Goal: Information Seeking & Learning: Learn about a topic

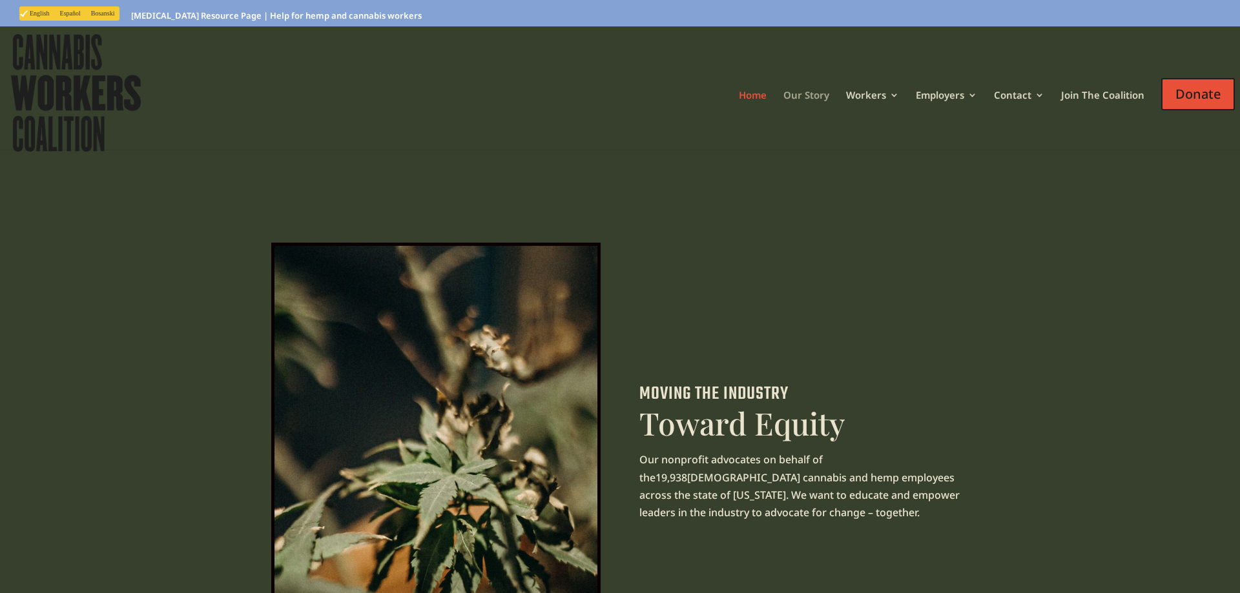
click at [821, 96] on link "Our Story" at bounding box center [806, 111] width 46 height 43
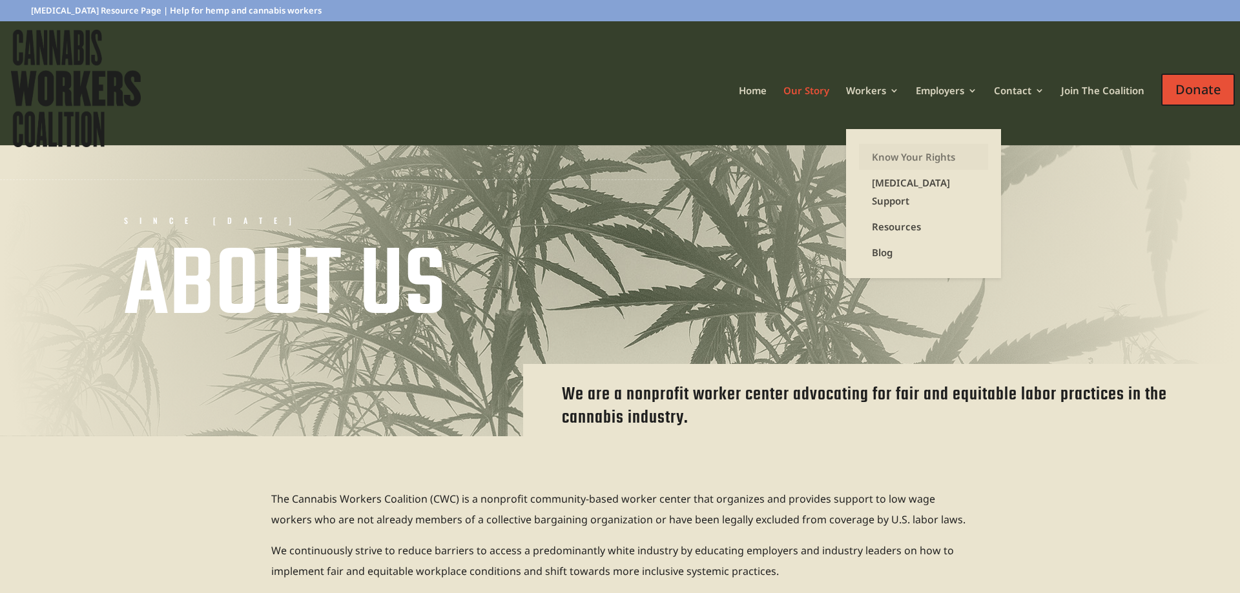
click at [876, 147] on link "Know Your Rights" at bounding box center [923, 157] width 129 height 26
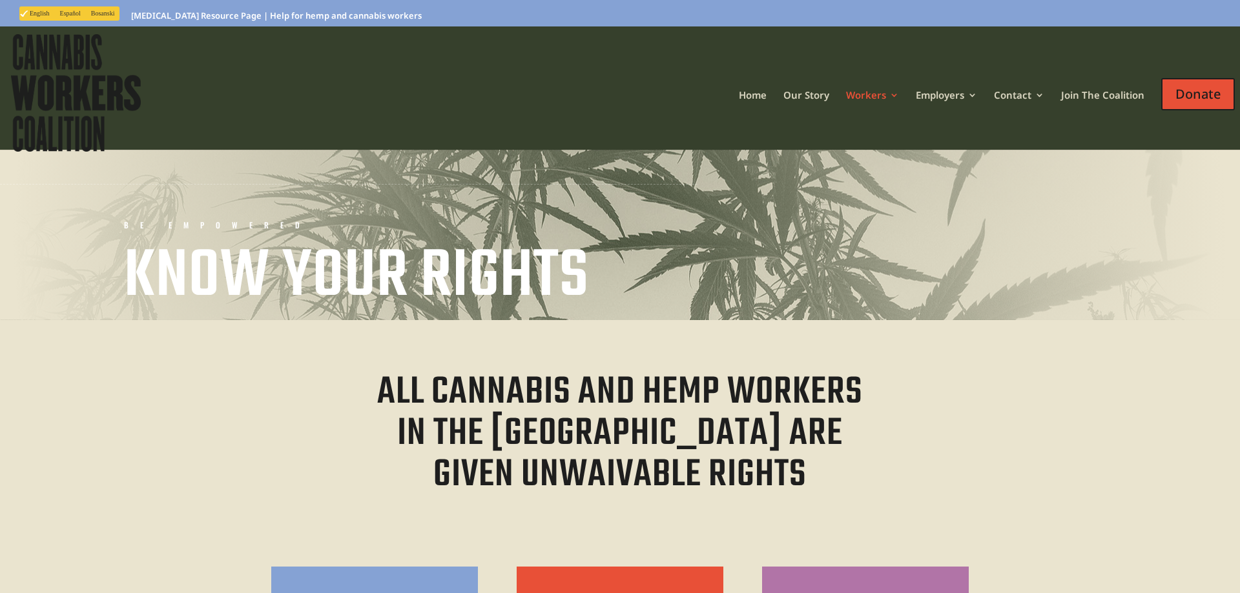
drag, startPoint x: 491, startPoint y: 341, endPoint x: 462, endPoint y: 142, distance: 200.9
click at [821, 95] on link "Our Story" at bounding box center [806, 111] width 46 height 43
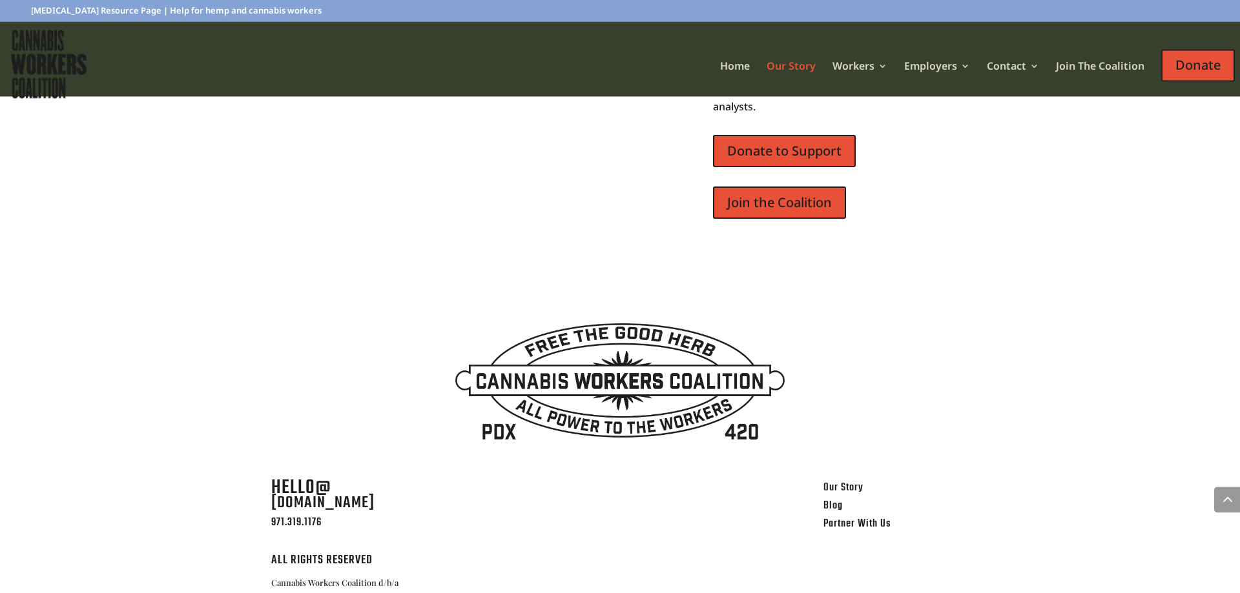
scroll to position [2823, 0]
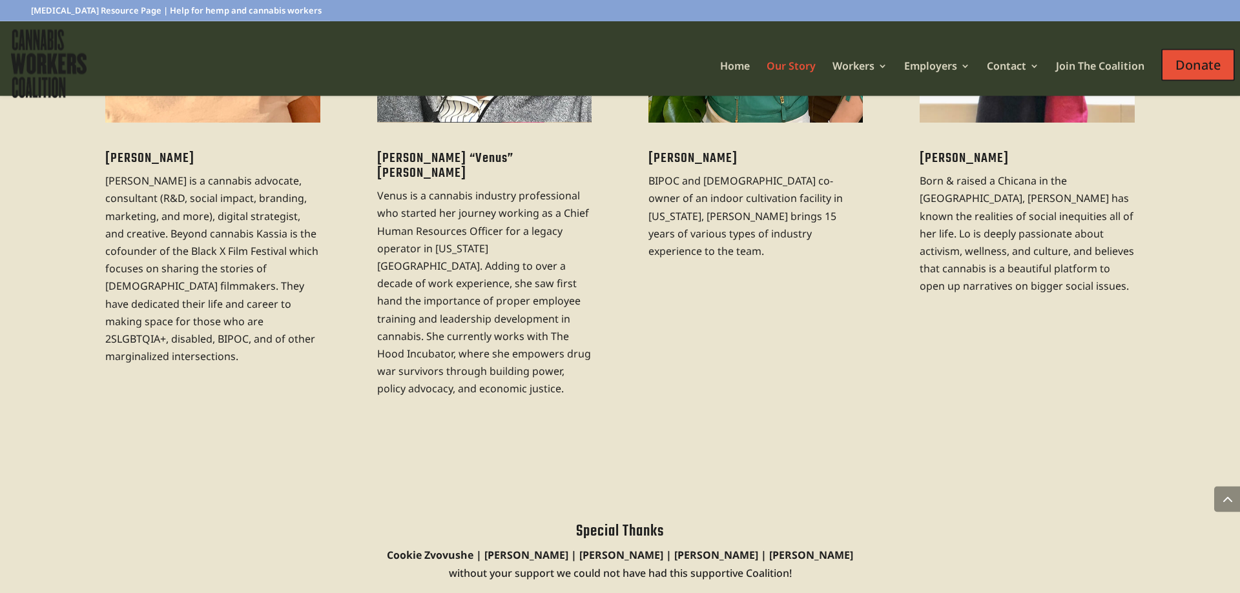
drag, startPoint x: 675, startPoint y: 378, endPoint x: 630, endPoint y: 267, distance: 119.9
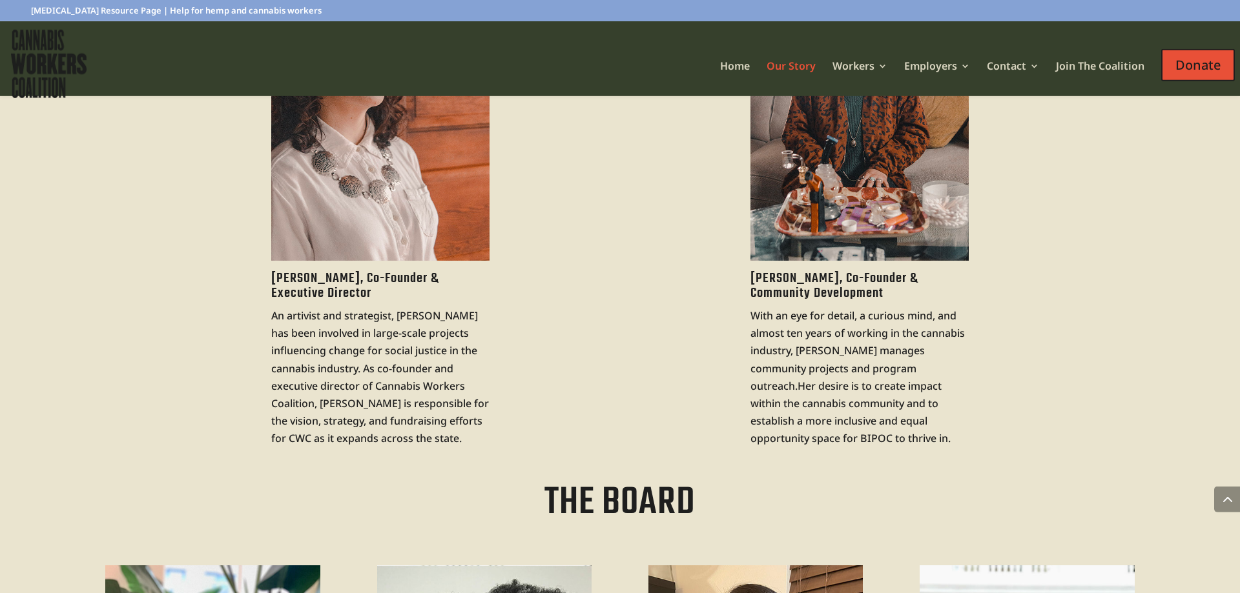
scroll to position [1120, 0]
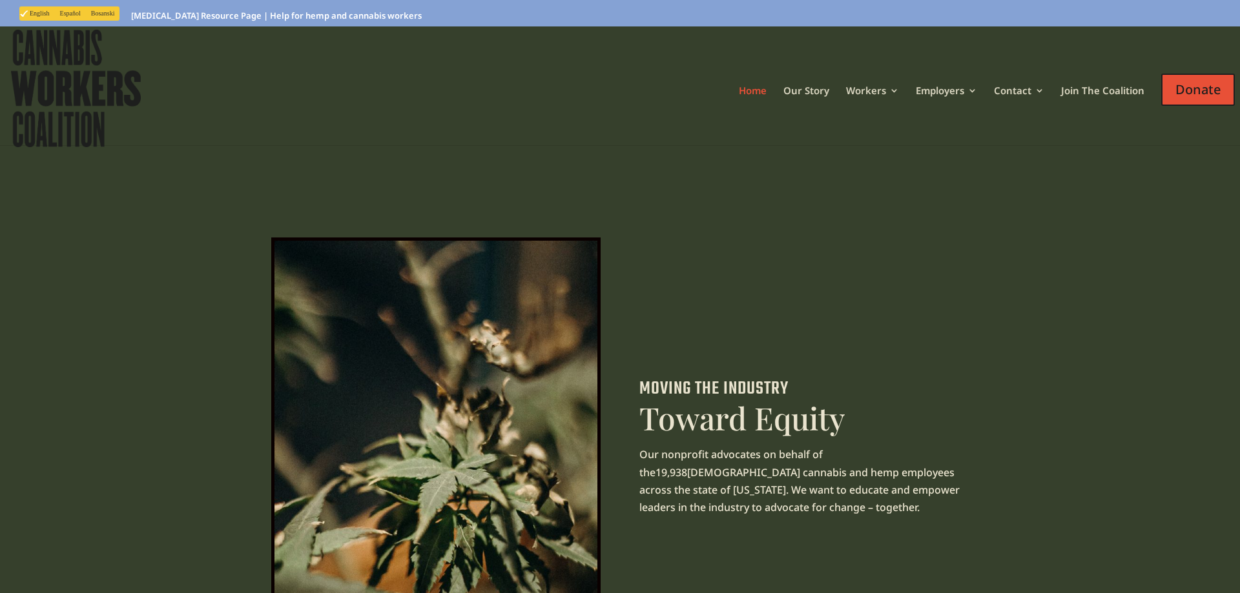
drag, startPoint x: 661, startPoint y: 420, endPoint x: 660, endPoint y: 138, distance: 282.2
drag, startPoint x: 739, startPoint y: 148, endPoint x: 725, endPoint y: 90, distance: 59.2
click at [814, 99] on link "Our Story" at bounding box center [806, 107] width 46 height 43
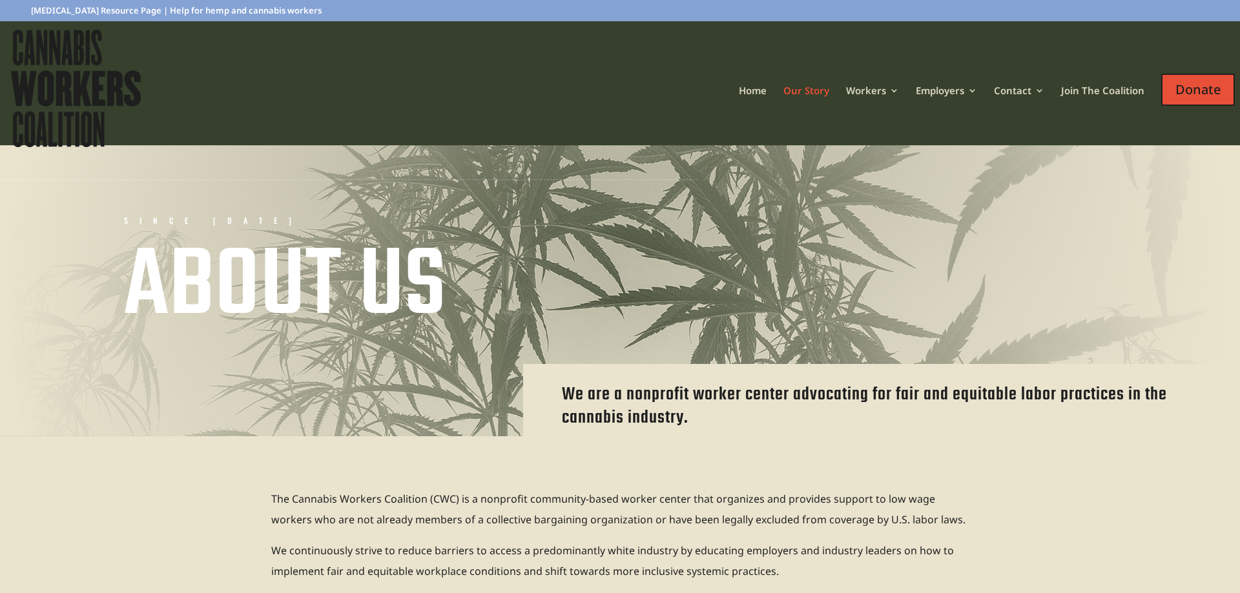
drag, startPoint x: 421, startPoint y: 162, endPoint x: 467, endPoint y: 225, distance: 77.6
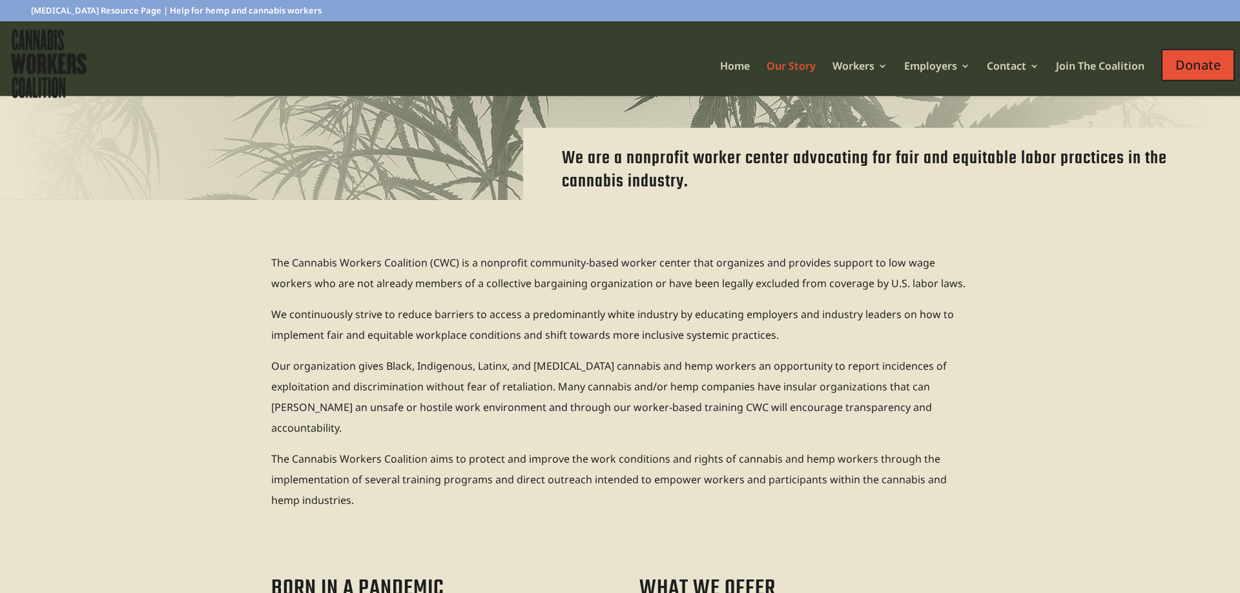
drag, startPoint x: 482, startPoint y: 271, endPoint x: 428, endPoint y: 207, distance: 83.8
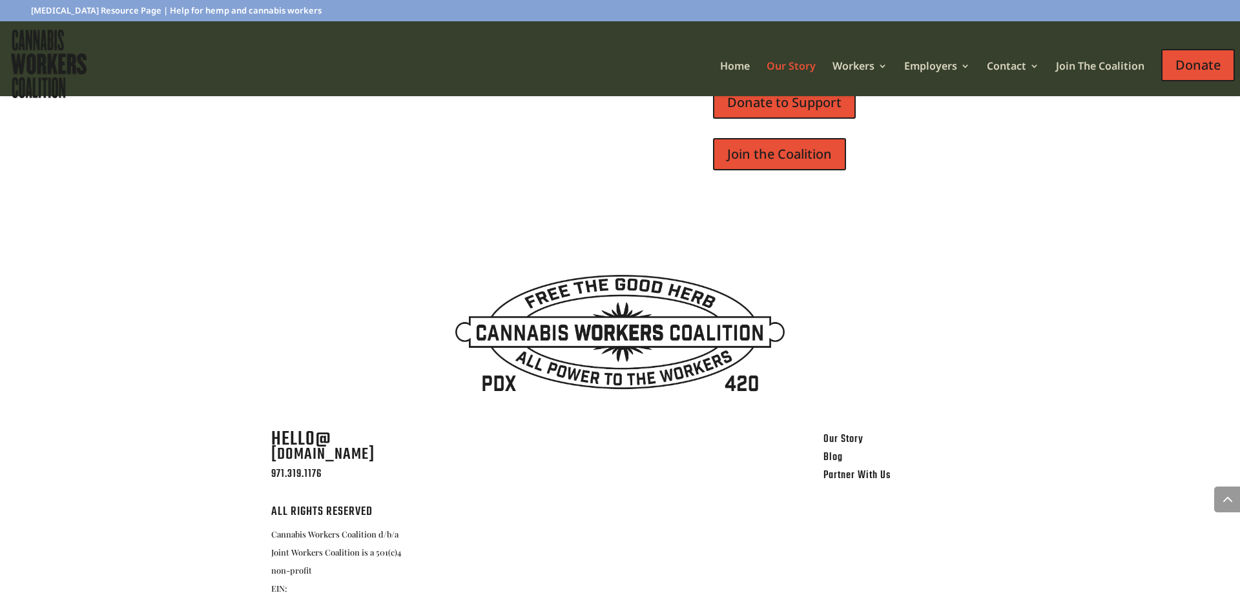
drag, startPoint x: 428, startPoint y: 207, endPoint x: 464, endPoint y: 451, distance: 246.8
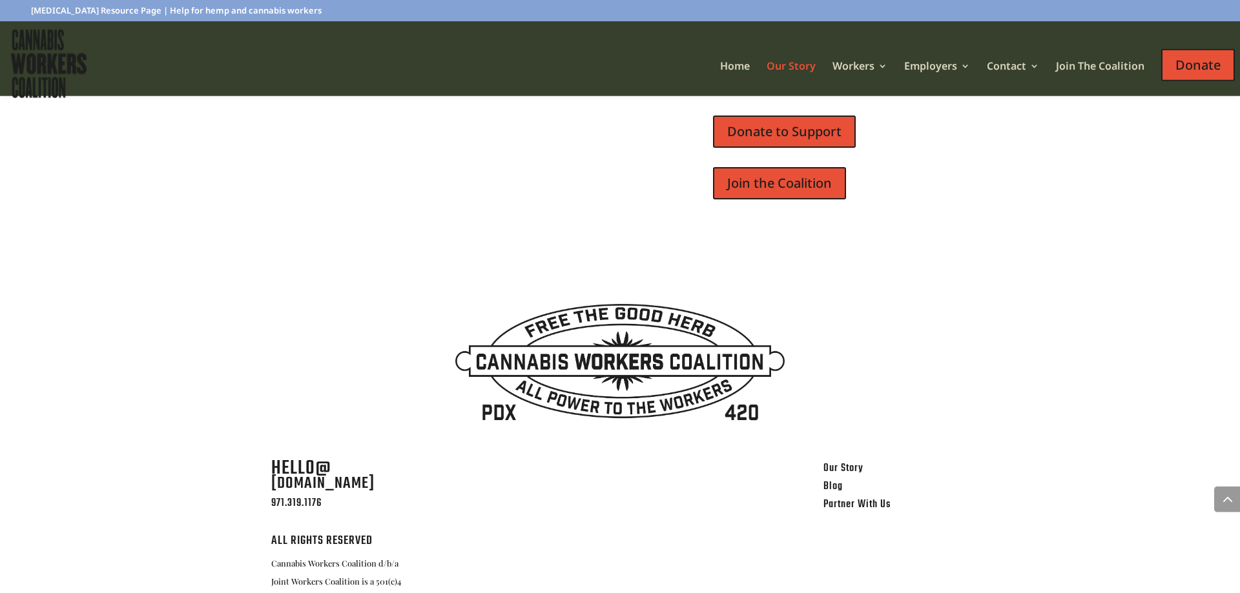
drag, startPoint x: 422, startPoint y: 249, endPoint x: 418, endPoint y: 222, distance: 27.3
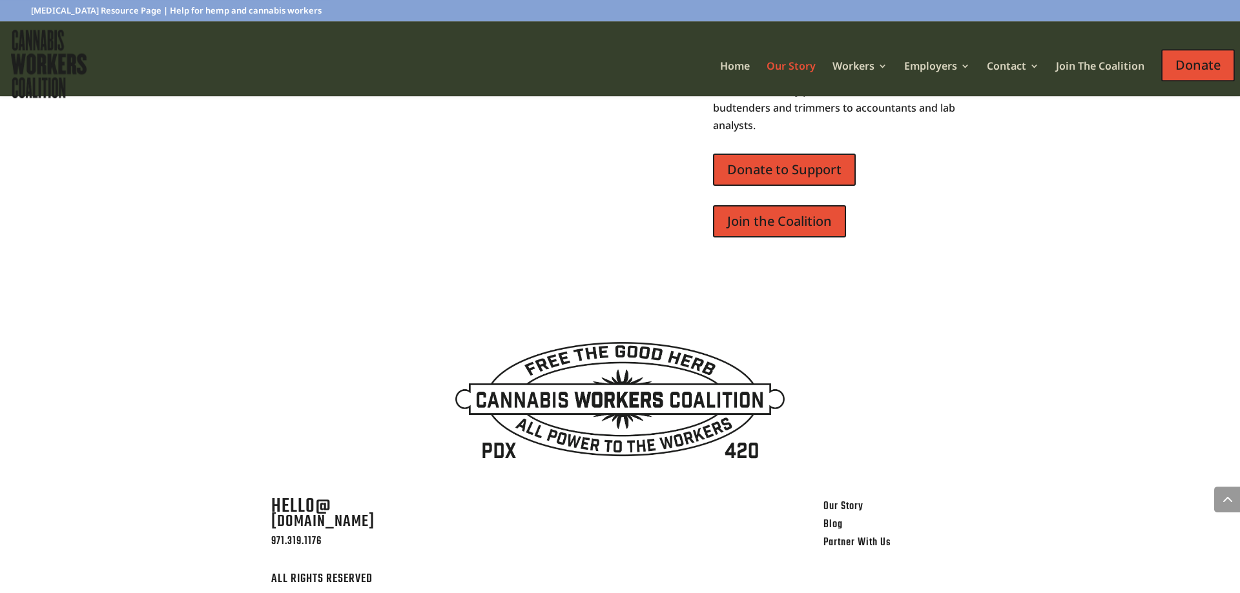
drag, startPoint x: 458, startPoint y: 400, endPoint x: 452, endPoint y: 314, distance: 86.1
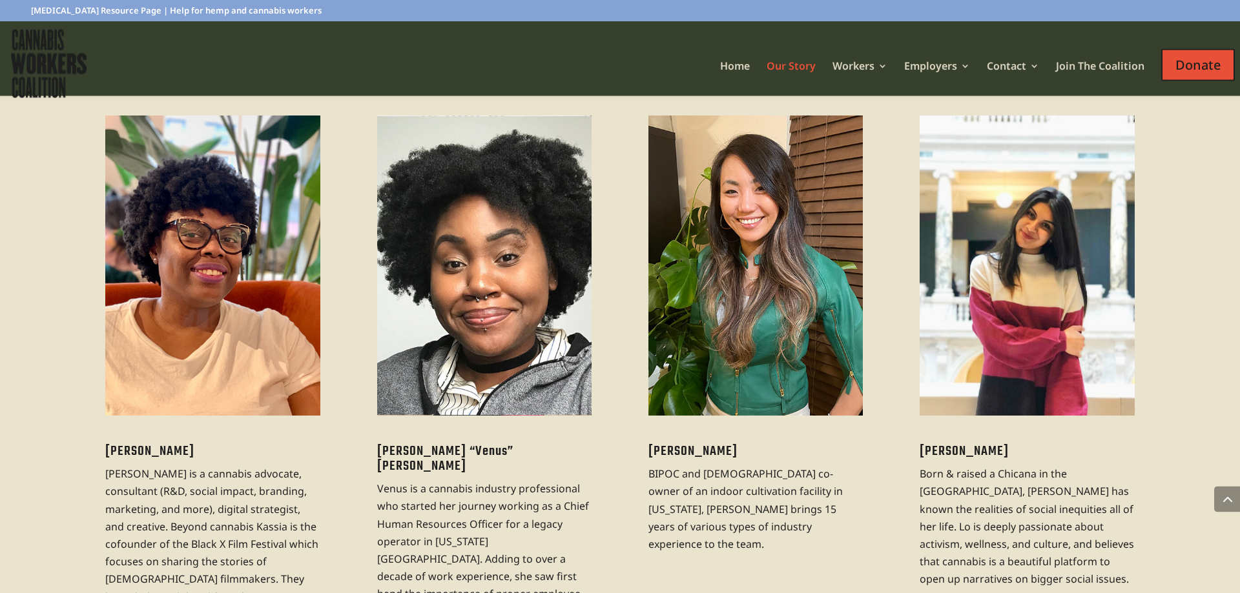
drag, startPoint x: 514, startPoint y: 365, endPoint x: 512, endPoint y: 255, distance: 109.8
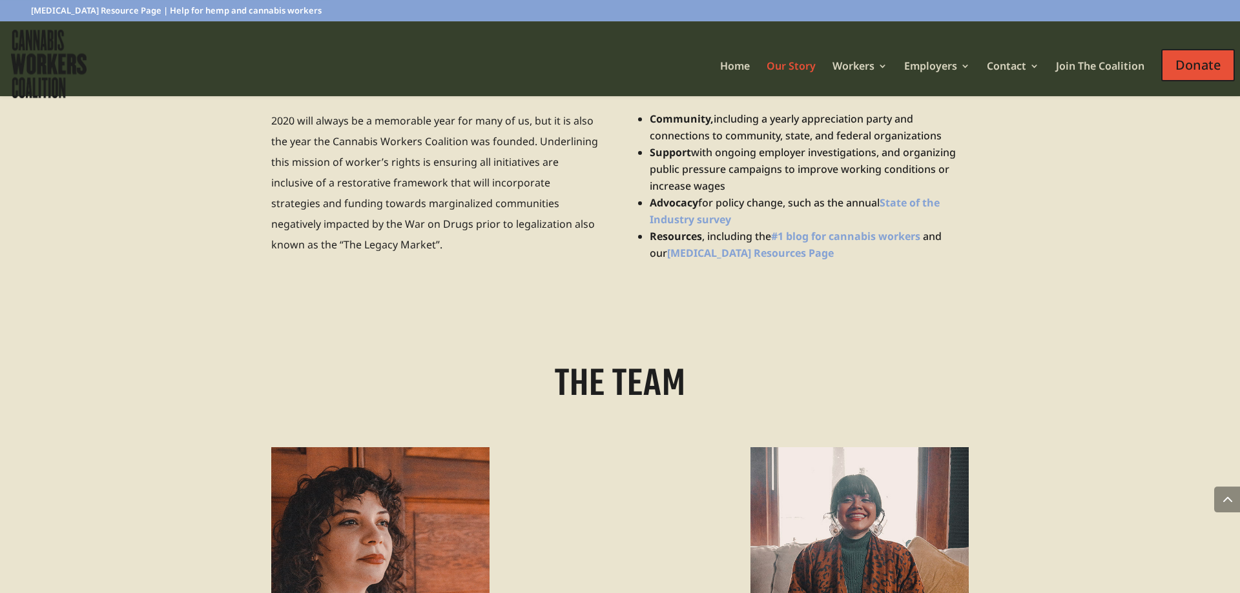
drag, startPoint x: 533, startPoint y: 271, endPoint x: 508, endPoint y: 193, distance: 81.5
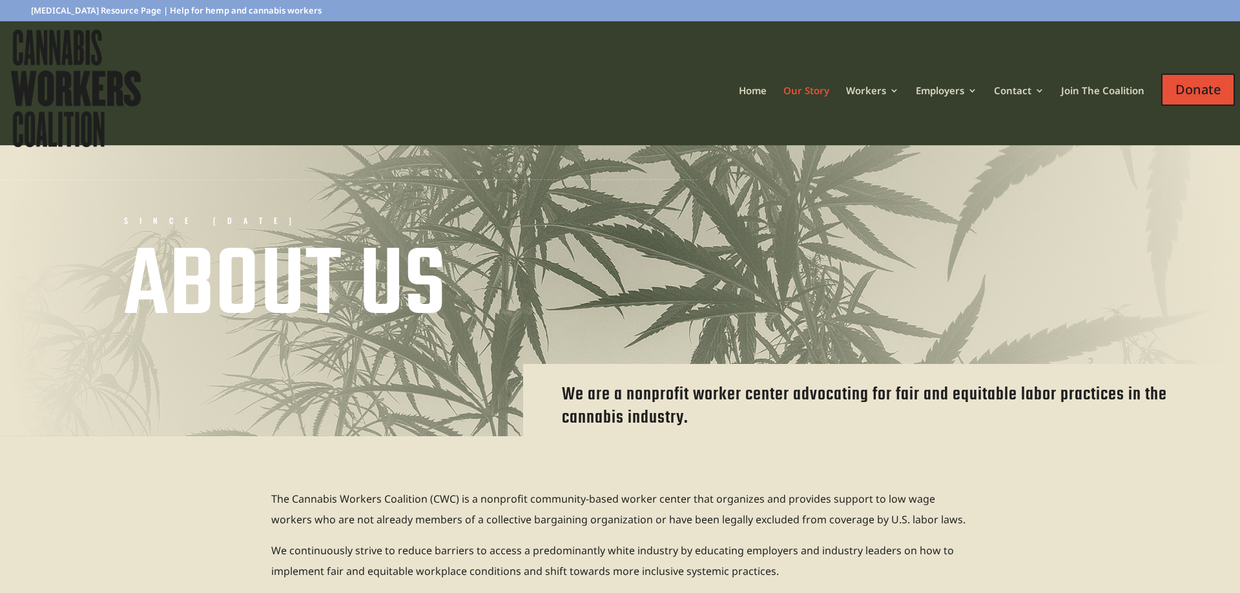
drag, startPoint x: 551, startPoint y: 237, endPoint x: 546, endPoint y: 191, distance: 46.1
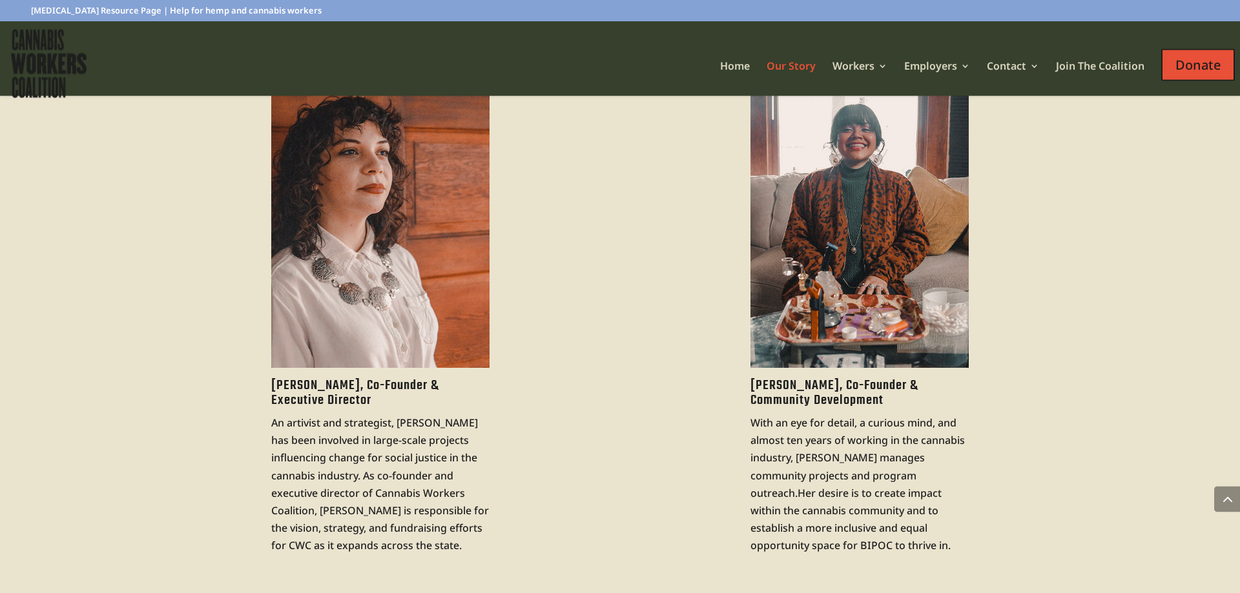
drag, startPoint x: 546, startPoint y: 192, endPoint x: 548, endPoint y: 269, distance: 76.9
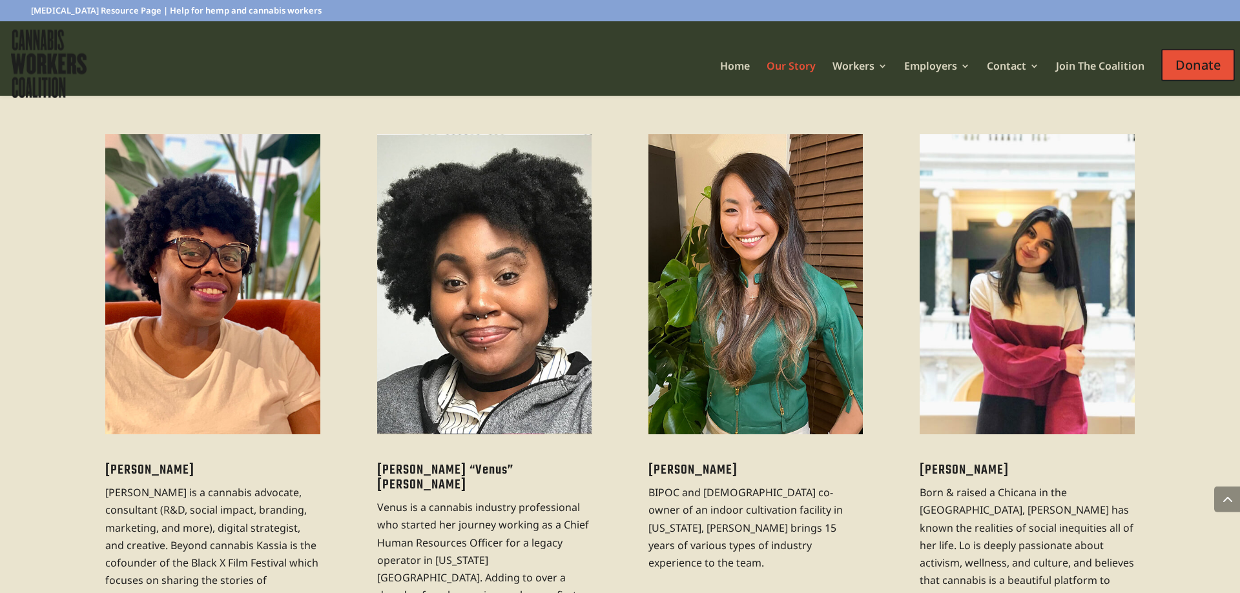
drag, startPoint x: 559, startPoint y: 300, endPoint x: 564, endPoint y: 339, distance: 39.7
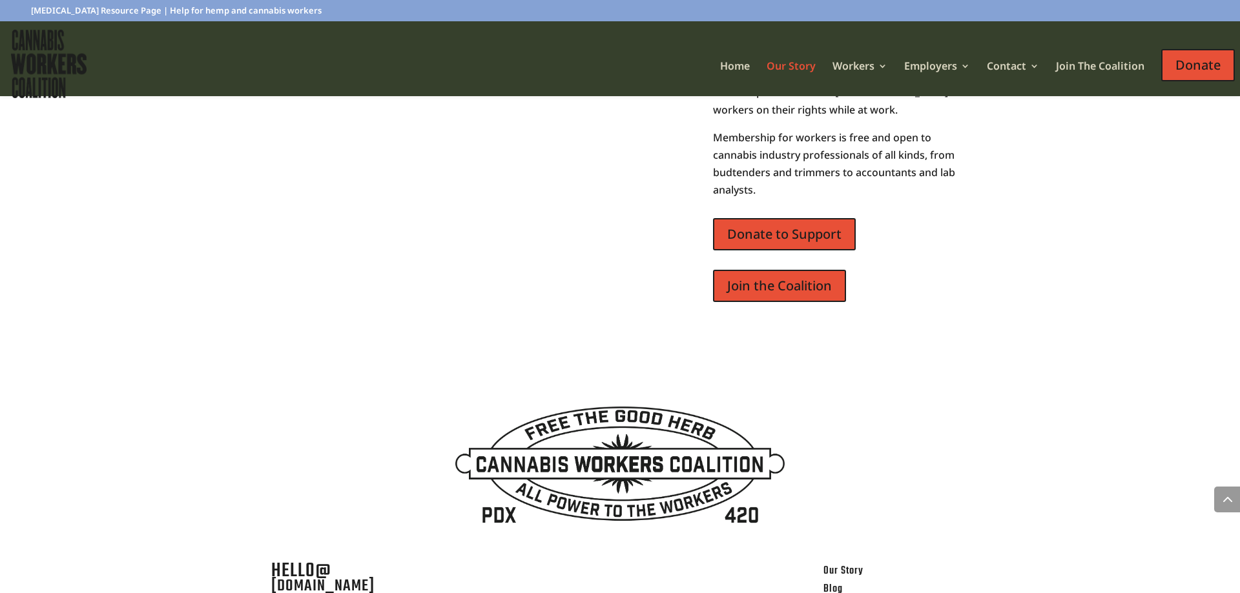
scroll to position [2625, 0]
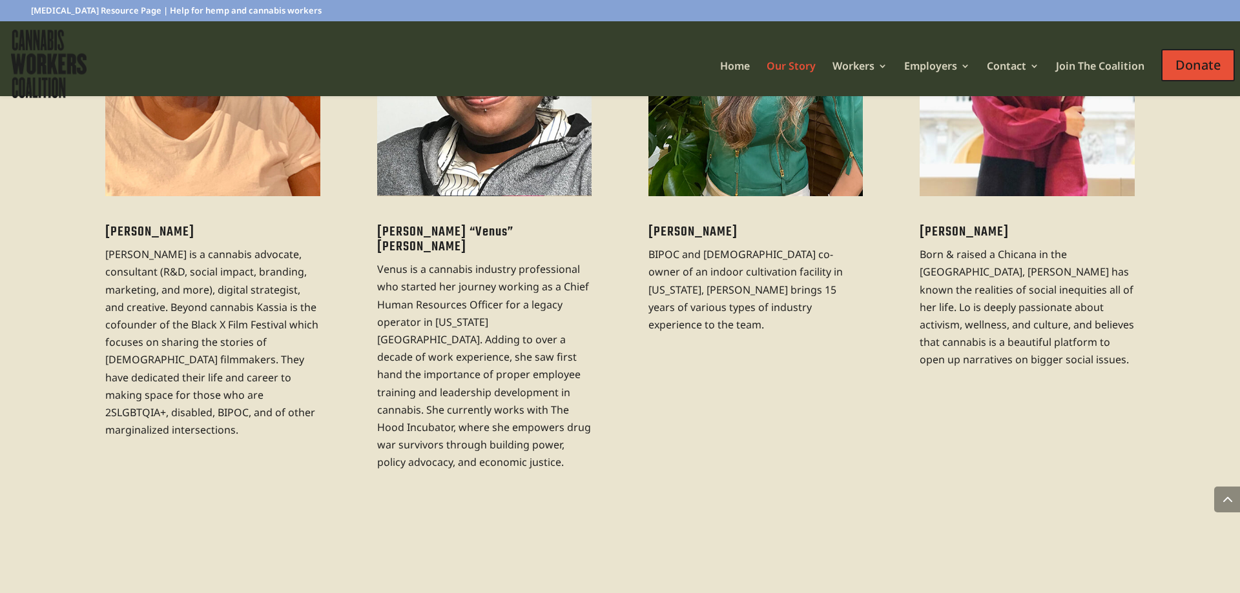
drag, startPoint x: 564, startPoint y: 331, endPoint x: 518, endPoint y: 25, distance: 309.5
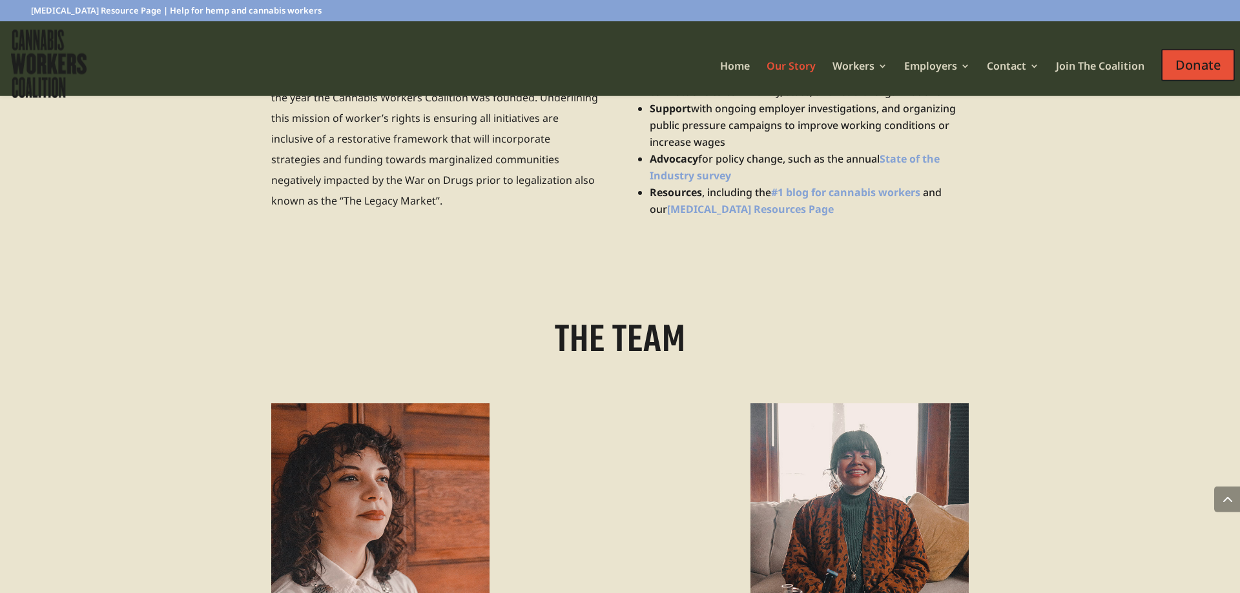
scroll to position [0, 0]
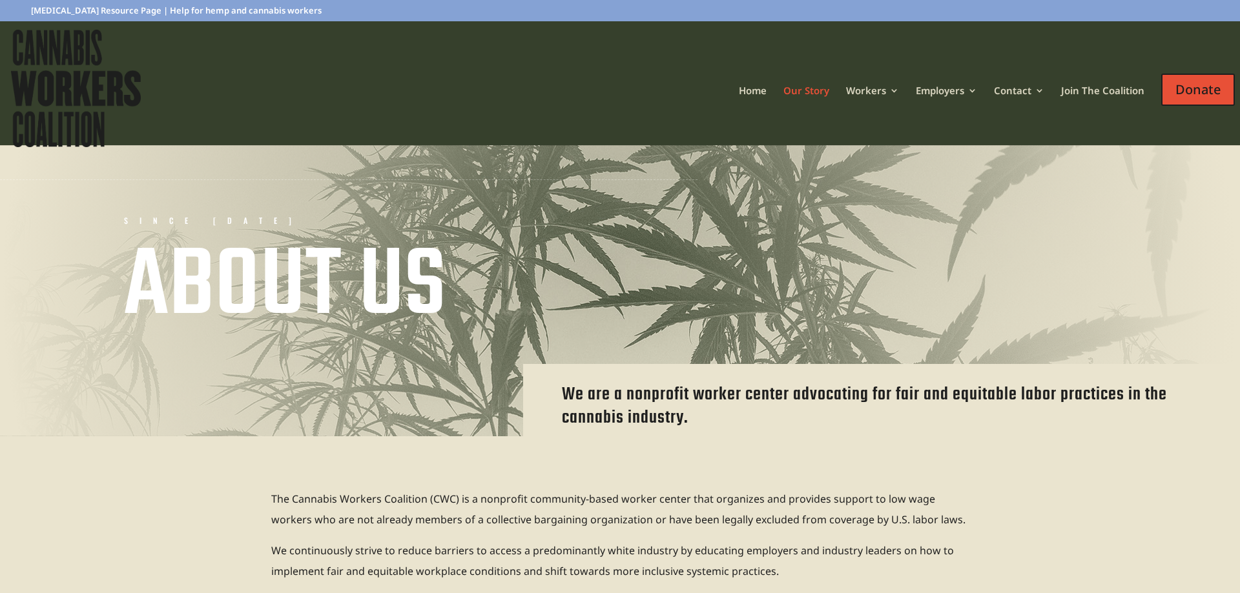
drag, startPoint x: 643, startPoint y: 254, endPoint x: 553, endPoint y: -34, distance: 301.0
click at [956, 151] on link "Resources" at bounding box center [993, 157] width 129 height 26
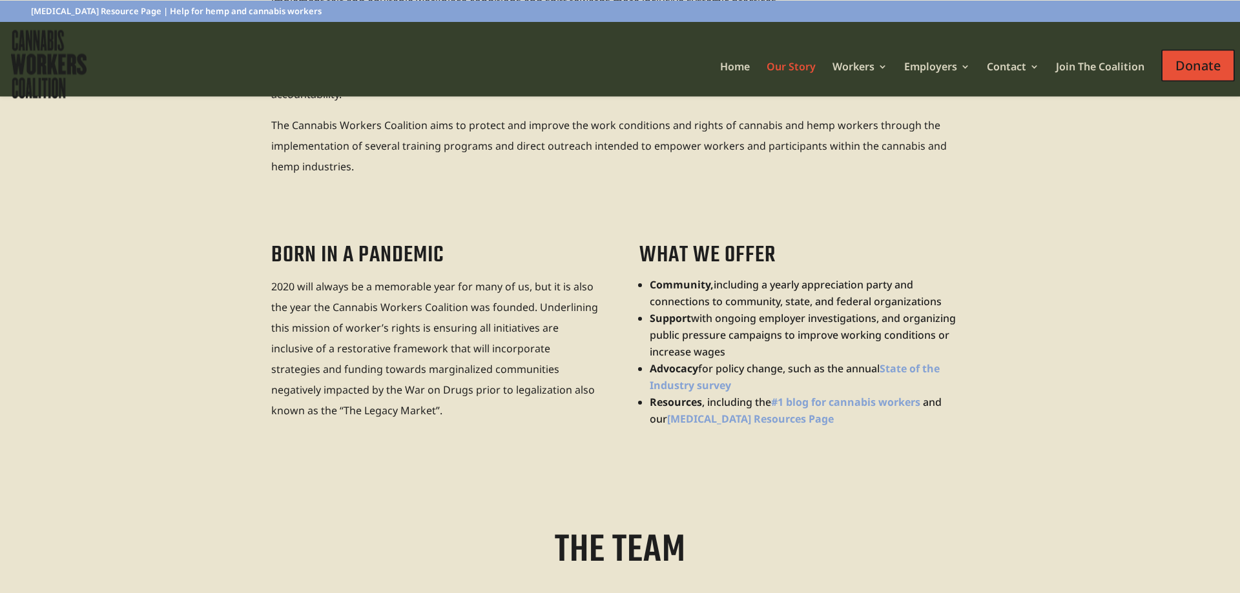
scroll to position [527, 0]
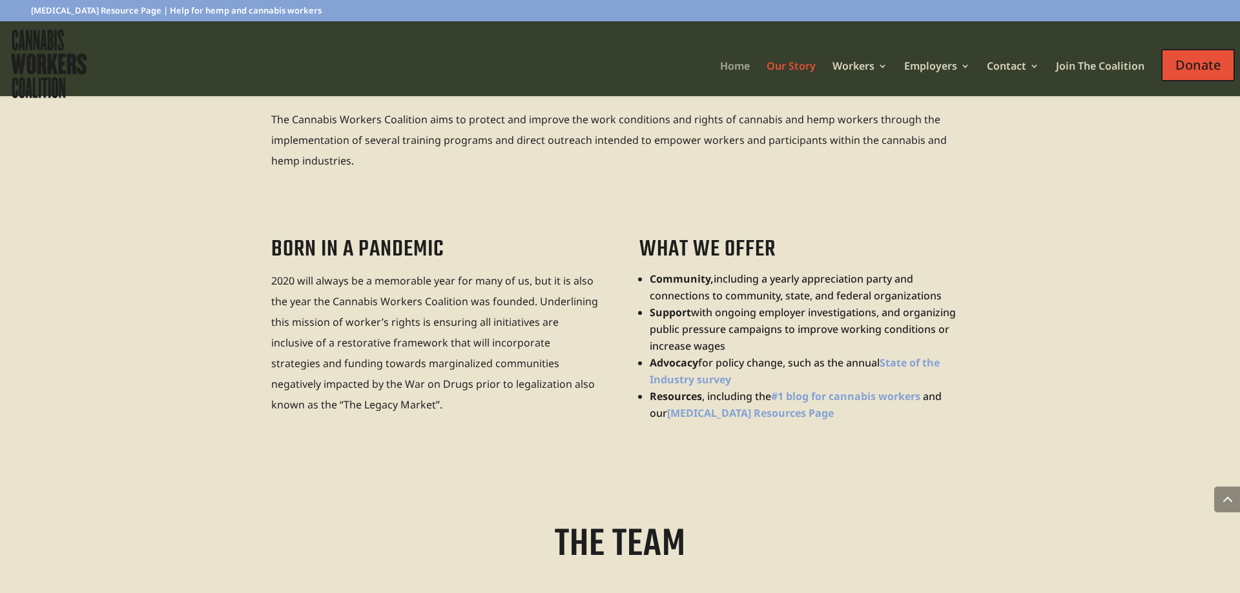
click at [727, 62] on link "Home" at bounding box center [735, 70] width 30 height 19
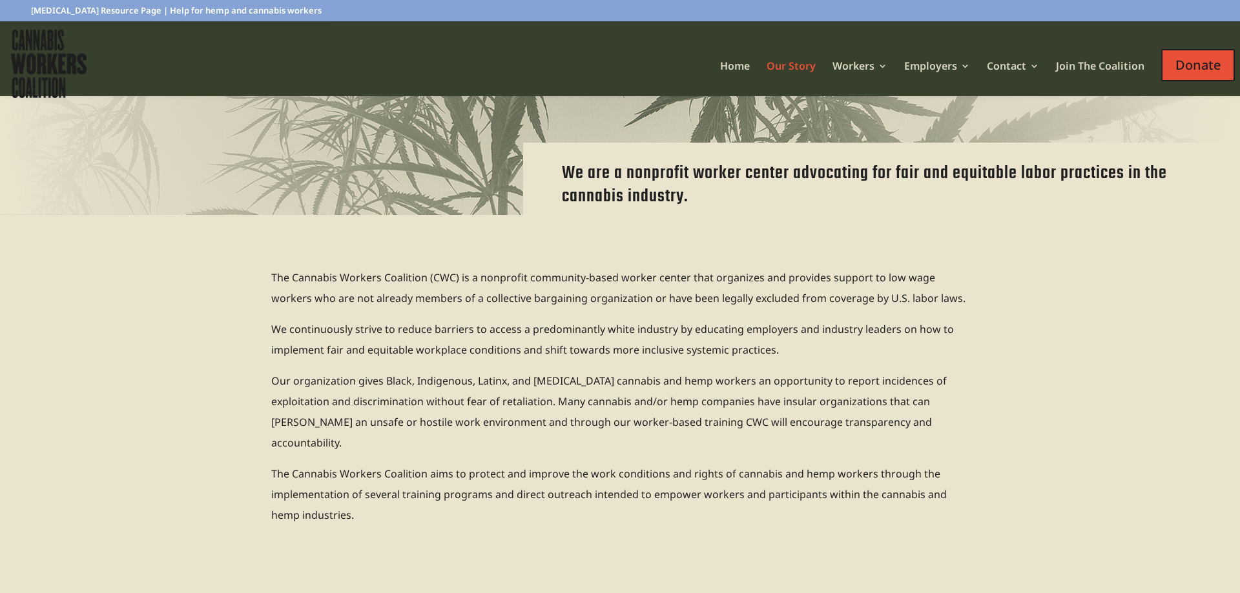
scroll to position [198, 0]
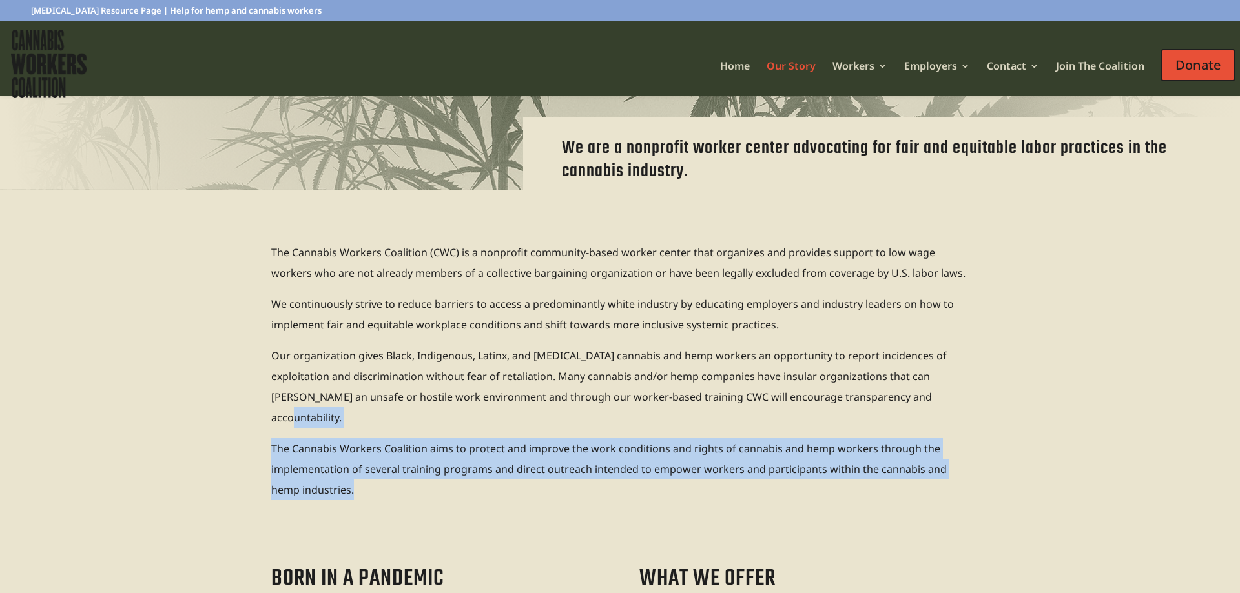
drag, startPoint x: 921, startPoint y: 395, endPoint x: 905, endPoint y: 460, distance: 67.2
click at [905, 460] on div "The Cannabis Workers Coalition (CWC) is a nonprofit community-based worker cent…" at bounding box center [619, 386] width 697 height 289
click at [905, 460] on p "The Cannabis Workers Coalition aims to protect and improve the work conditions …" at bounding box center [619, 474] width 697 height 72
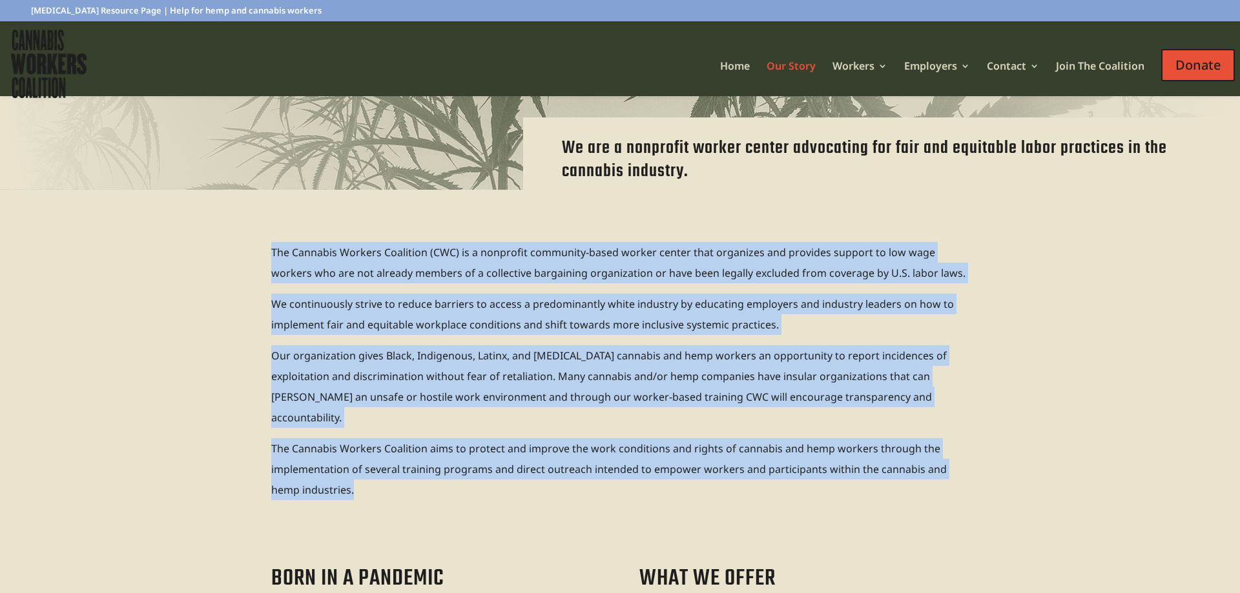
drag, startPoint x: 903, startPoint y: 435, endPoint x: 946, endPoint y: 234, distance: 205.3
click at [946, 234] on div "The Cannabis Workers Coalition (CWC) is a nonprofit community-based worker cent…" at bounding box center [619, 387] width 697 height 324
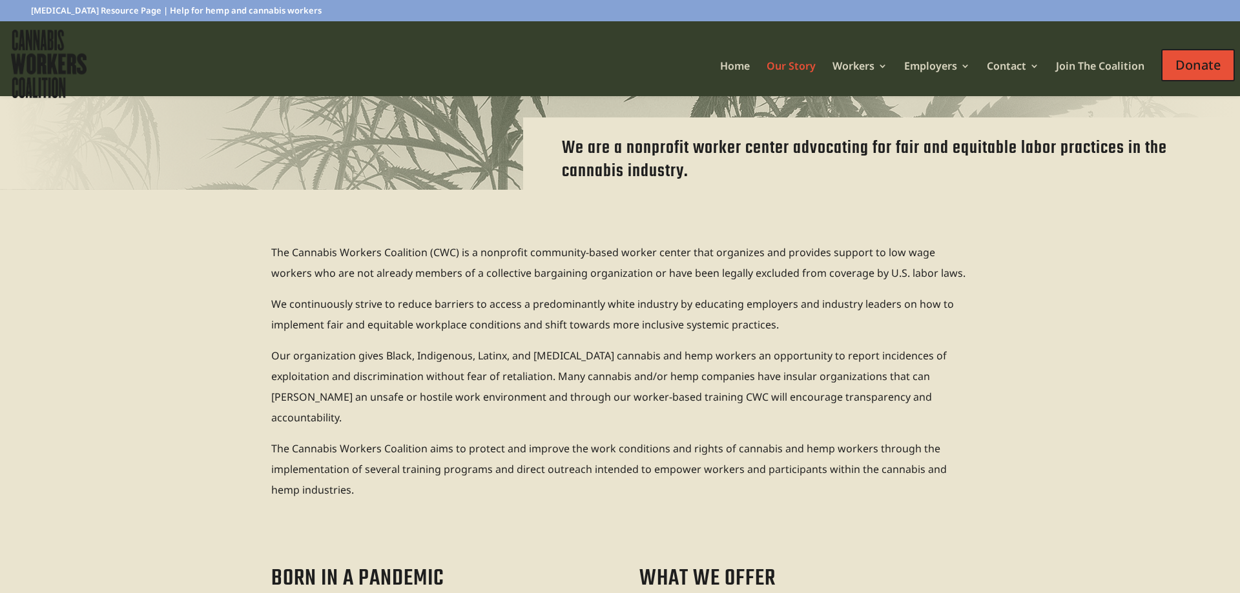
drag, startPoint x: 946, startPoint y: 234, endPoint x: 944, endPoint y: 524, distance: 289.9
click at [944, 524] on div "The Cannabis Workers Coalition (CWC) is a nonprofit community-based worker cent…" at bounding box center [619, 387] width 697 height 324
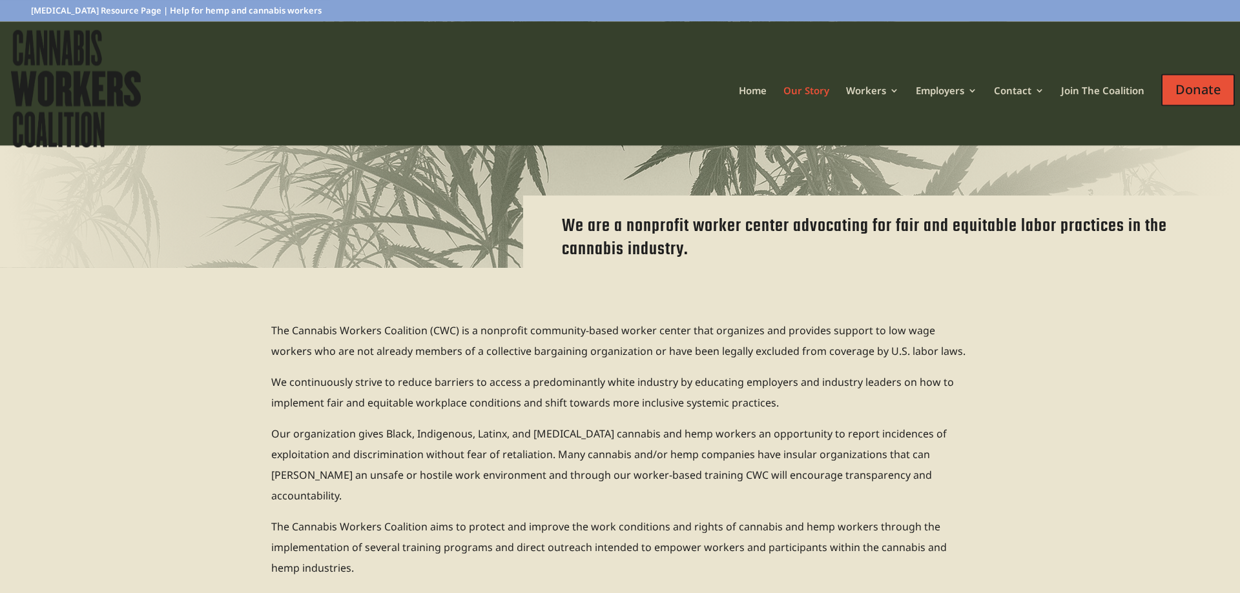
scroll to position [0, 0]
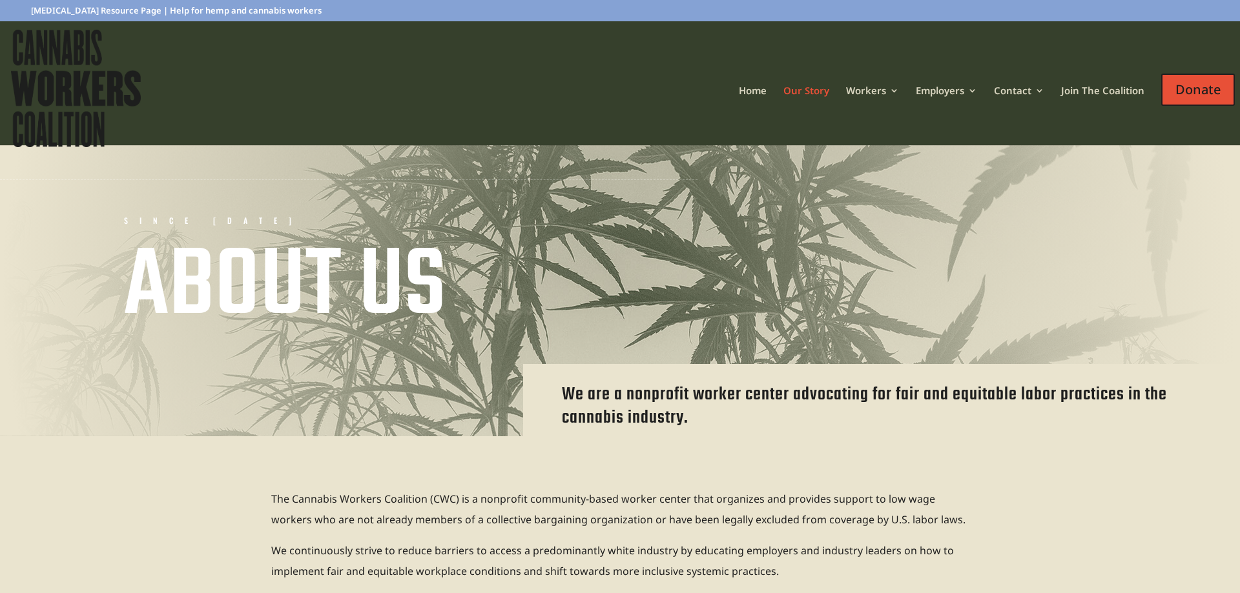
drag, startPoint x: 931, startPoint y: 478, endPoint x: 914, endPoint y: 134, distance: 345.3
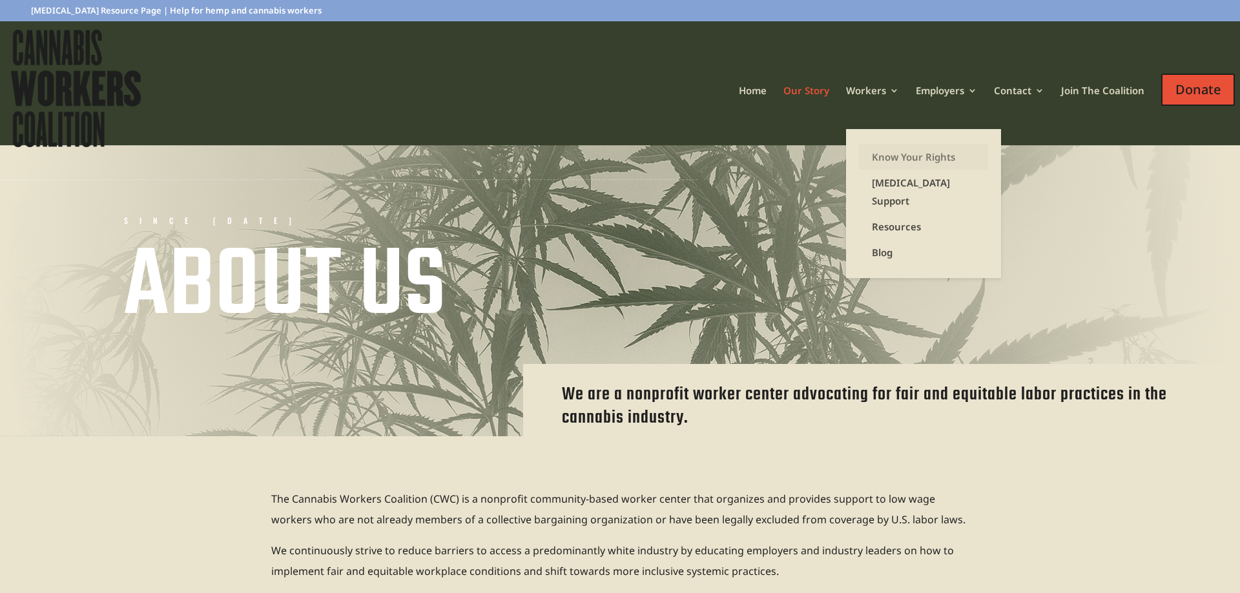
click at [894, 159] on link "Know Your Rights" at bounding box center [923, 157] width 129 height 26
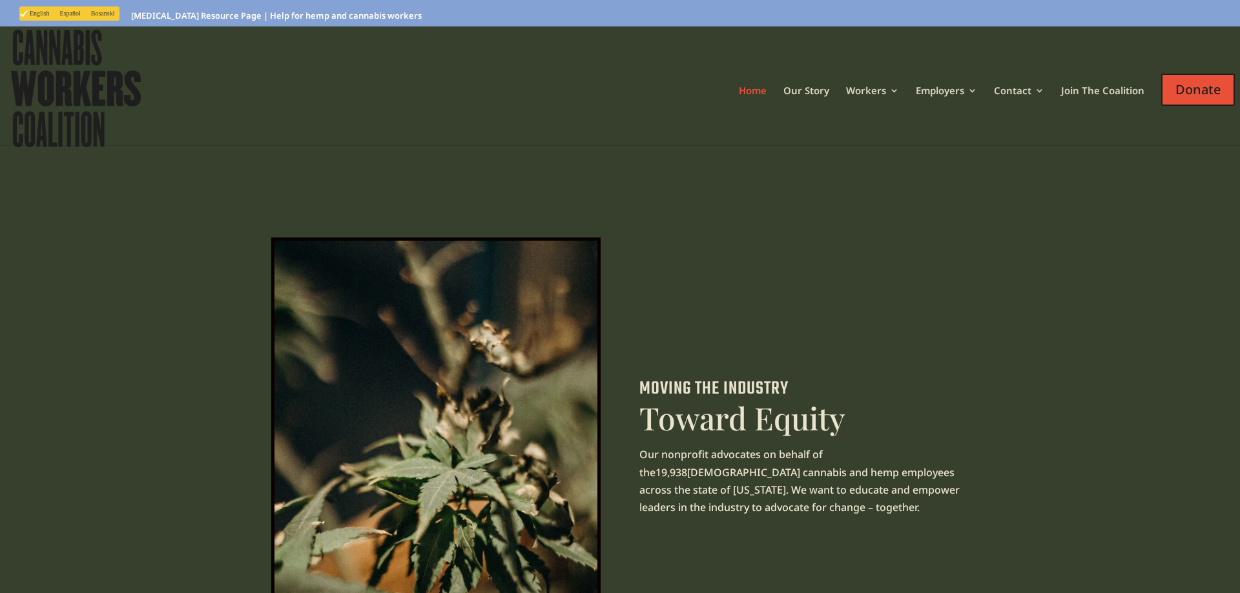
drag, startPoint x: 581, startPoint y: 235, endPoint x: 606, endPoint y: 288, distance: 58.6
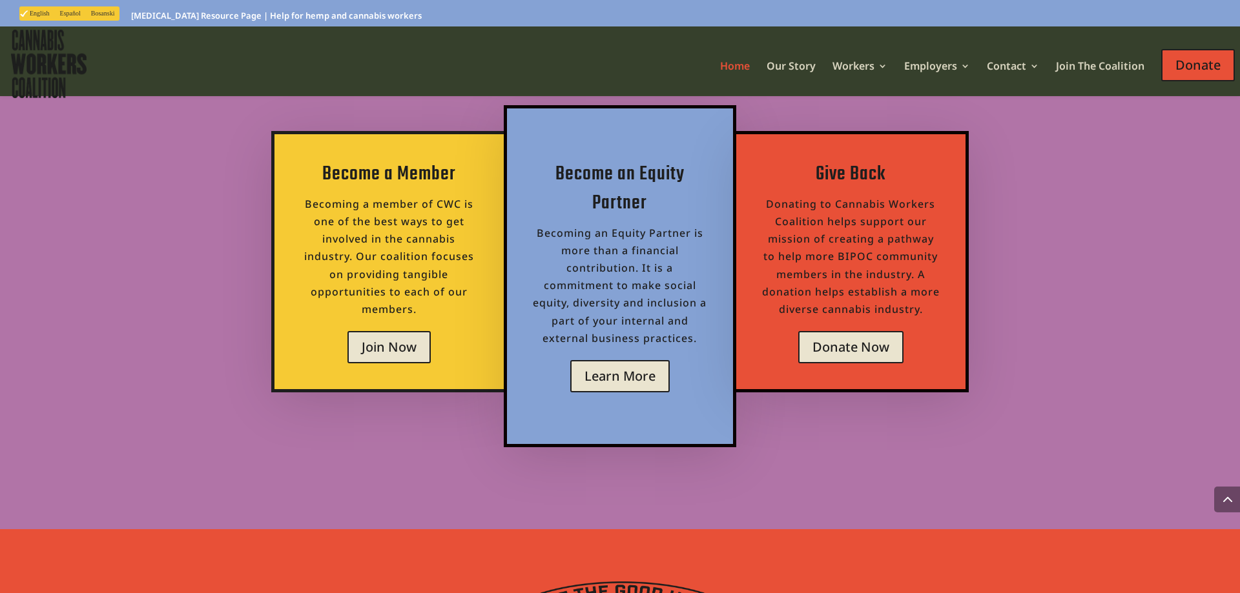
scroll to position [4816, 0]
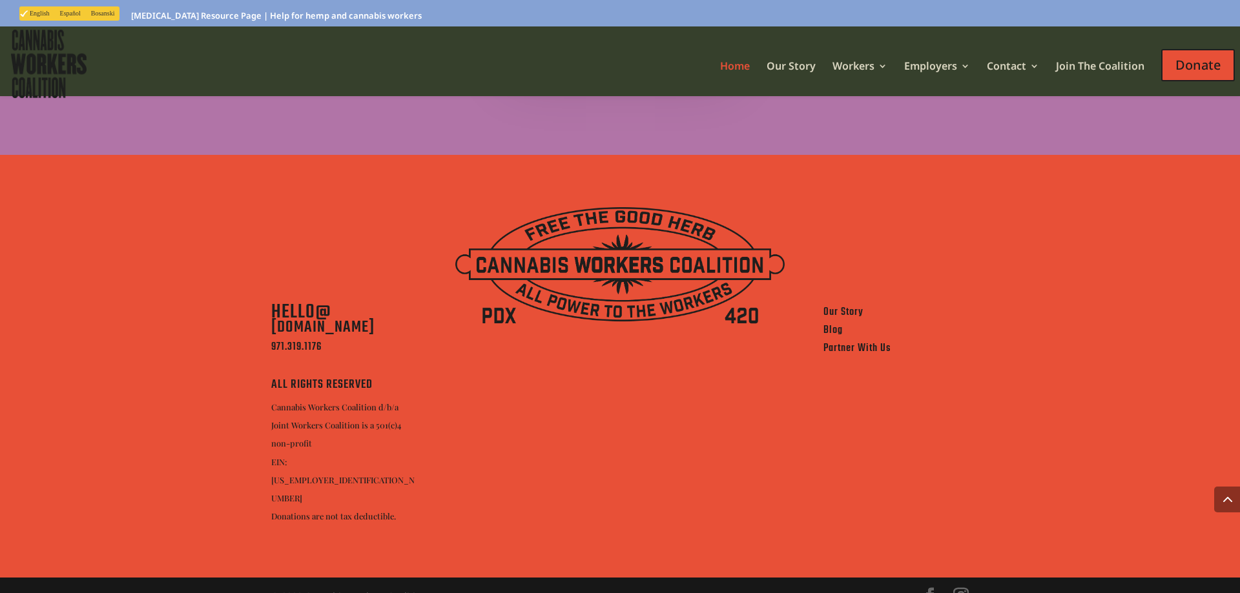
drag, startPoint x: 754, startPoint y: 248, endPoint x: 761, endPoint y: 502, distance: 254.5
click at [966, 588] on link "Instagram" at bounding box center [960, 596] width 15 height 17
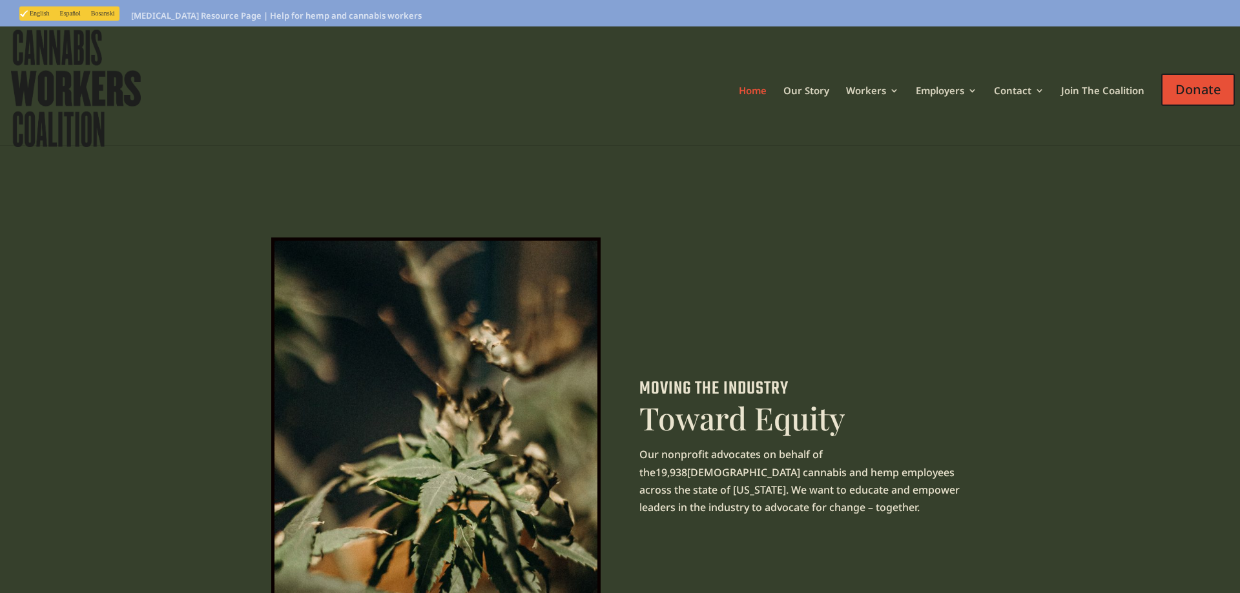
drag, startPoint x: 265, startPoint y: 75, endPoint x: 339, endPoint y: 12, distance: 96.7
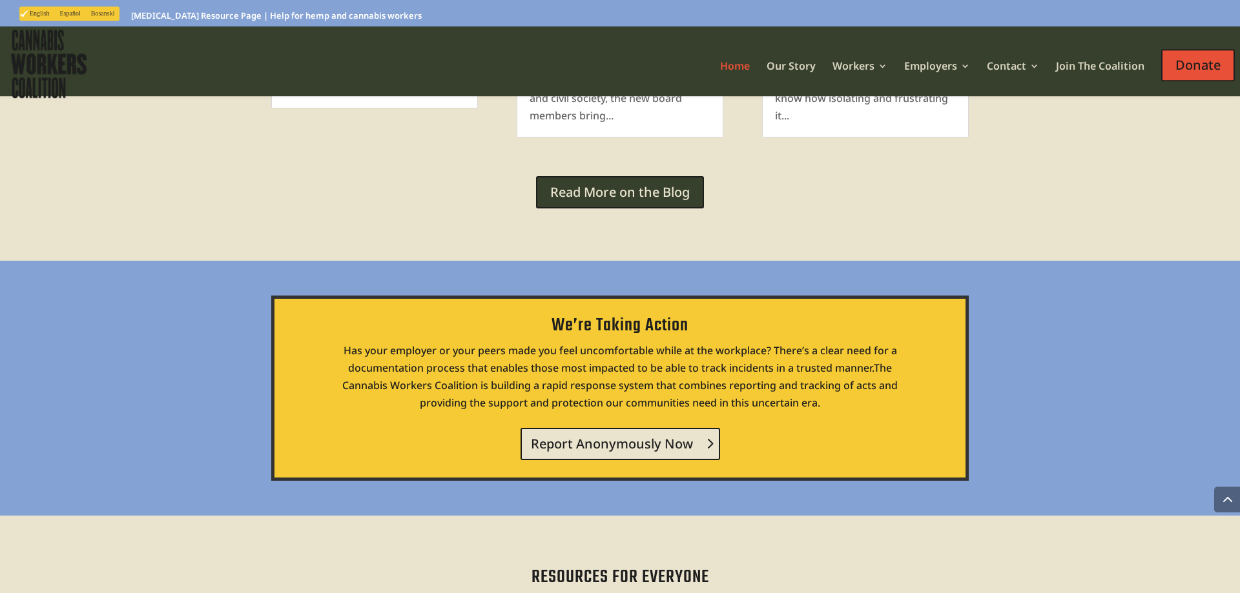
drag, startPoint x: 319, startPoint y: 221, endPoint x: 259, endPoint y: 409, distance: 197.9
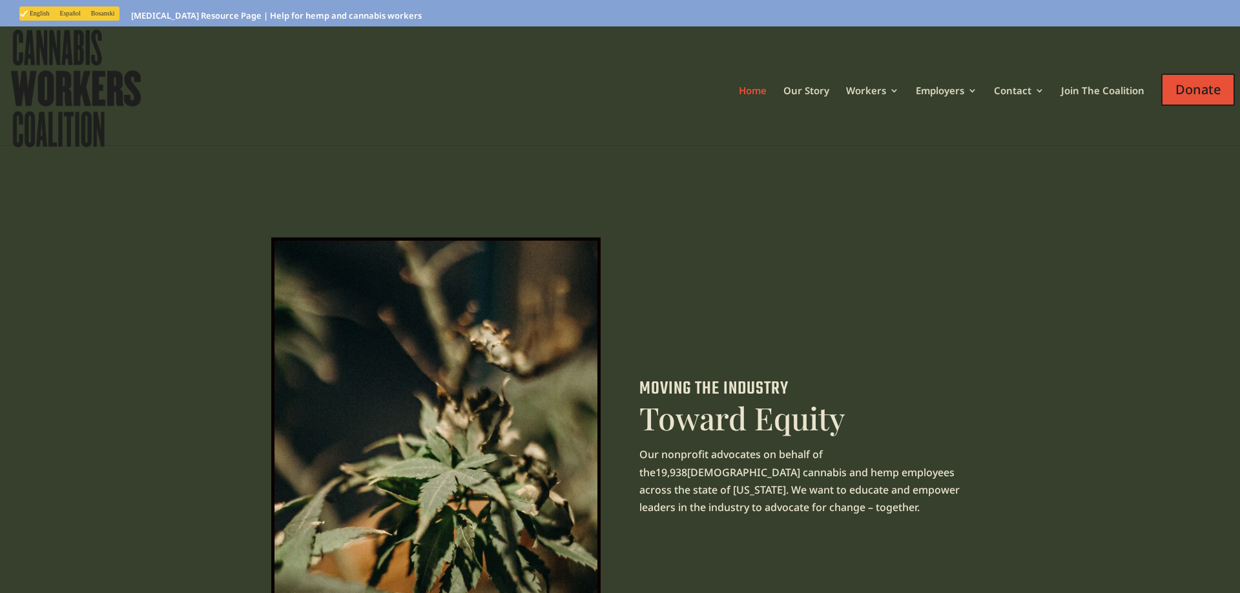
drag, startPoint x: 249, startPoint y: 331, endPoint x: 239, endPoint y: 103, distance: 228.2
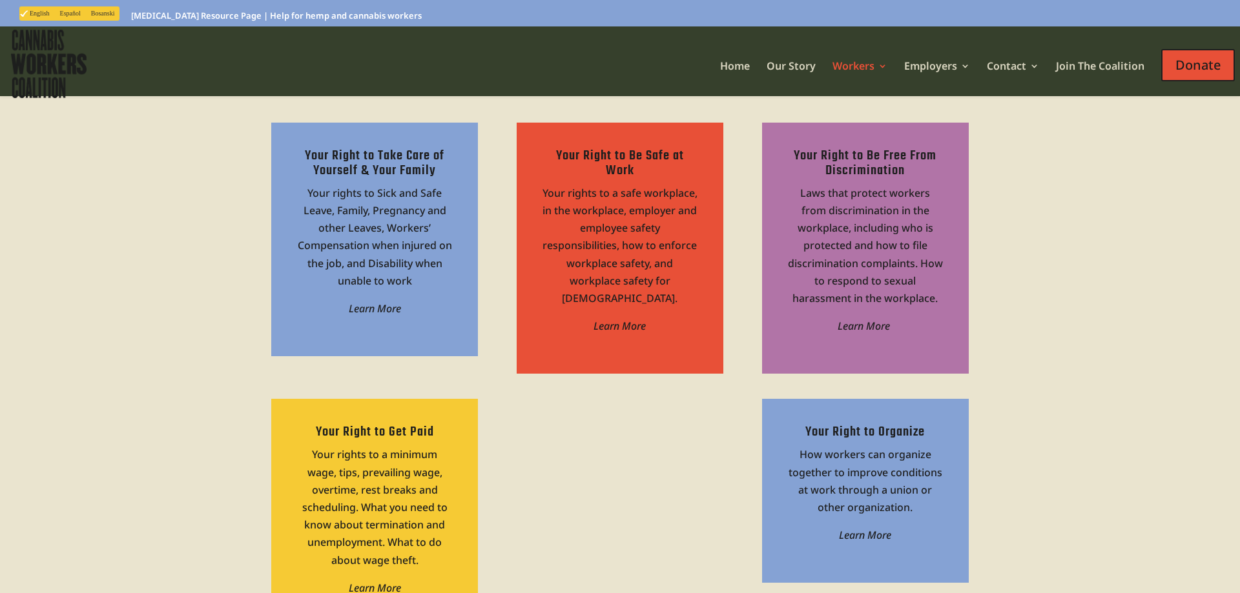
scroll to position [659, 0]
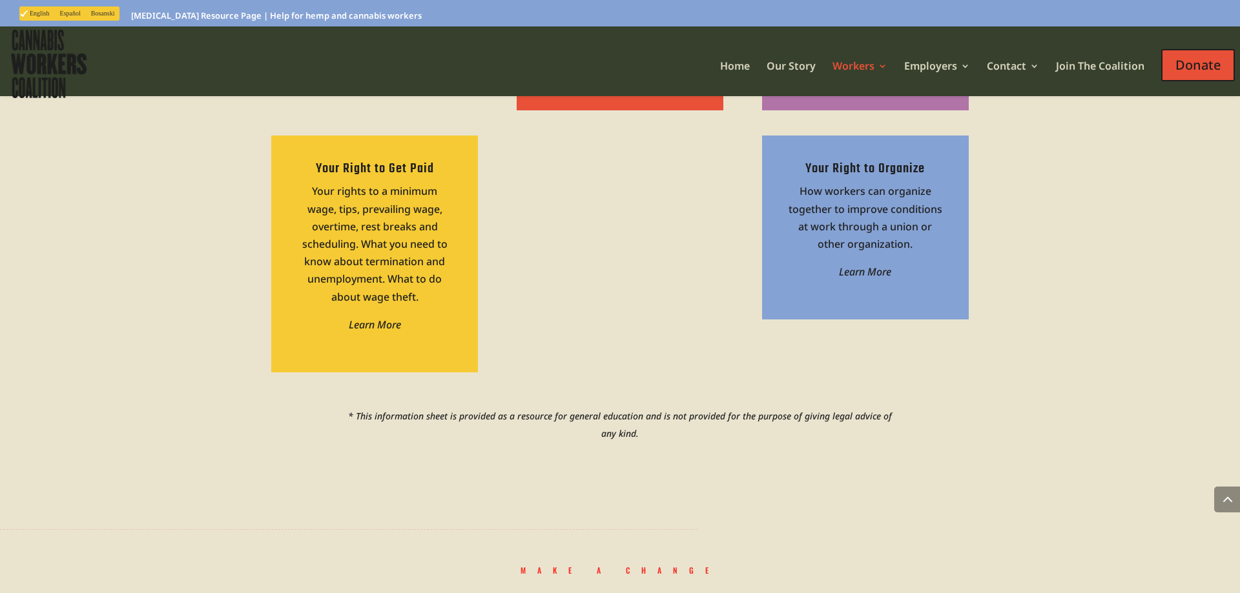
click at [349, 241] on span "Your rights to a minimum wage, tips, prevailing wage, overtime, rest breaks and…" at bounding box center [374, 243] width 145 height 119
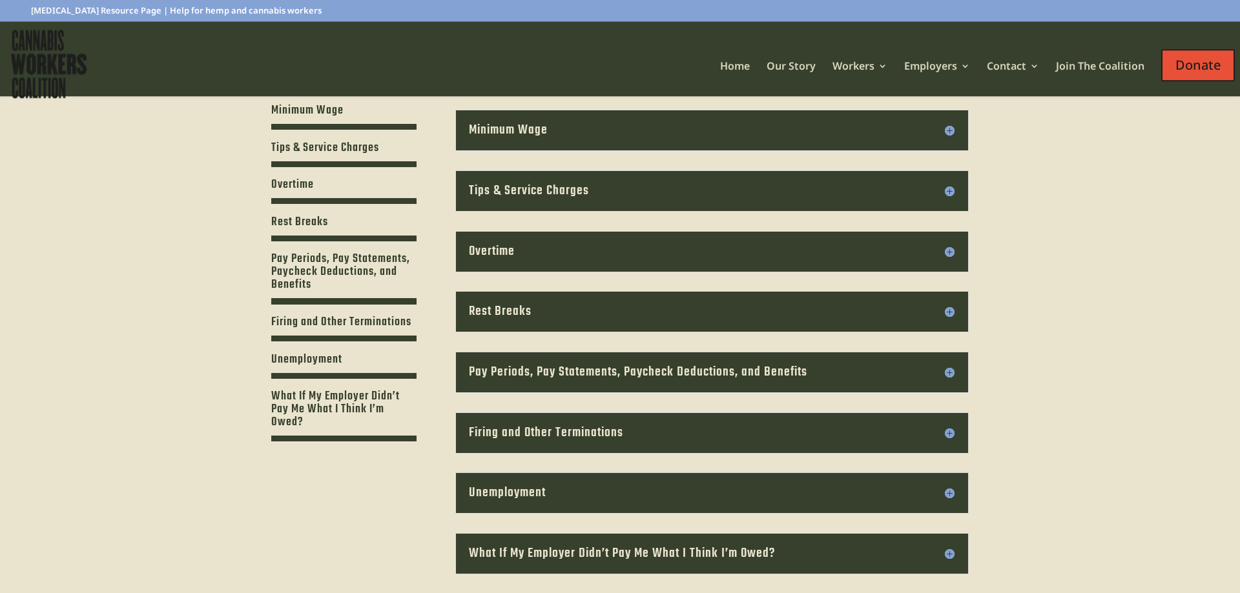
scroll to position [329, 0]
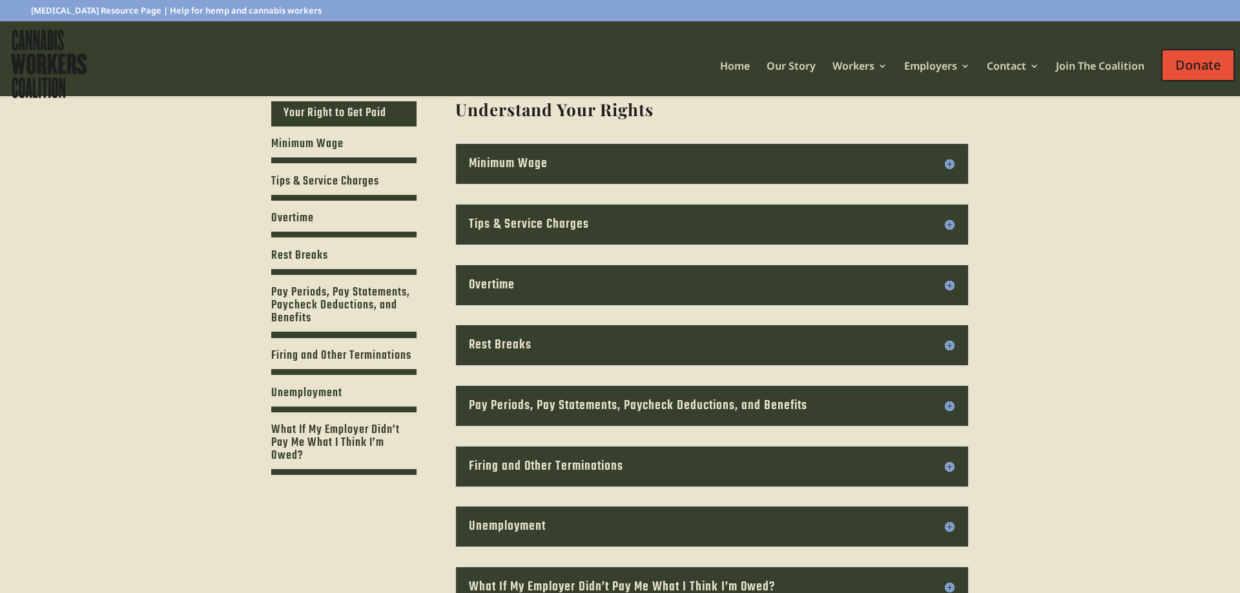
click at [565, 153] on div "Minimum Wage [US_STATE]’s 2020 minimum wage is $12 per hour and $13.25 in the […" at bounding box center [711, 163] width 513 height 41
click at [574, 156] on div "Minimum Wage [US_STATE]’s 2020 minimum wage is $12 per hour and $13.25 in the […" at bounding box center [711, 163] width 513 height 41
click at [575, 168] on h3 "Minimum Wage" at bounding box center [712, 164] width 486 height 14
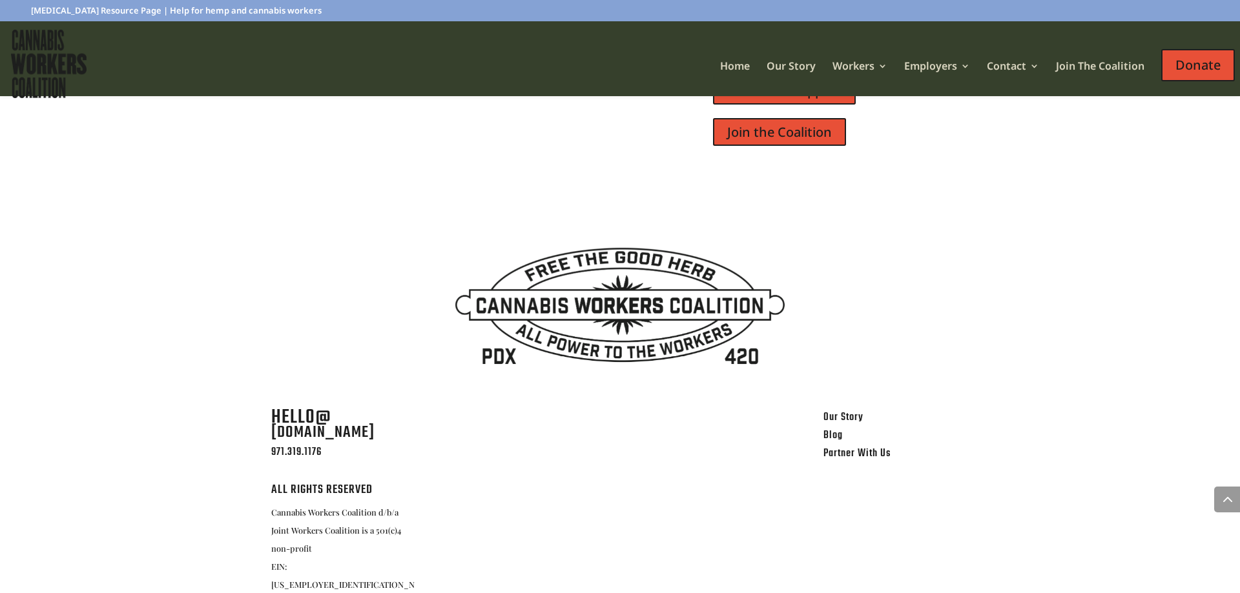
scroll to position [1667, 0]
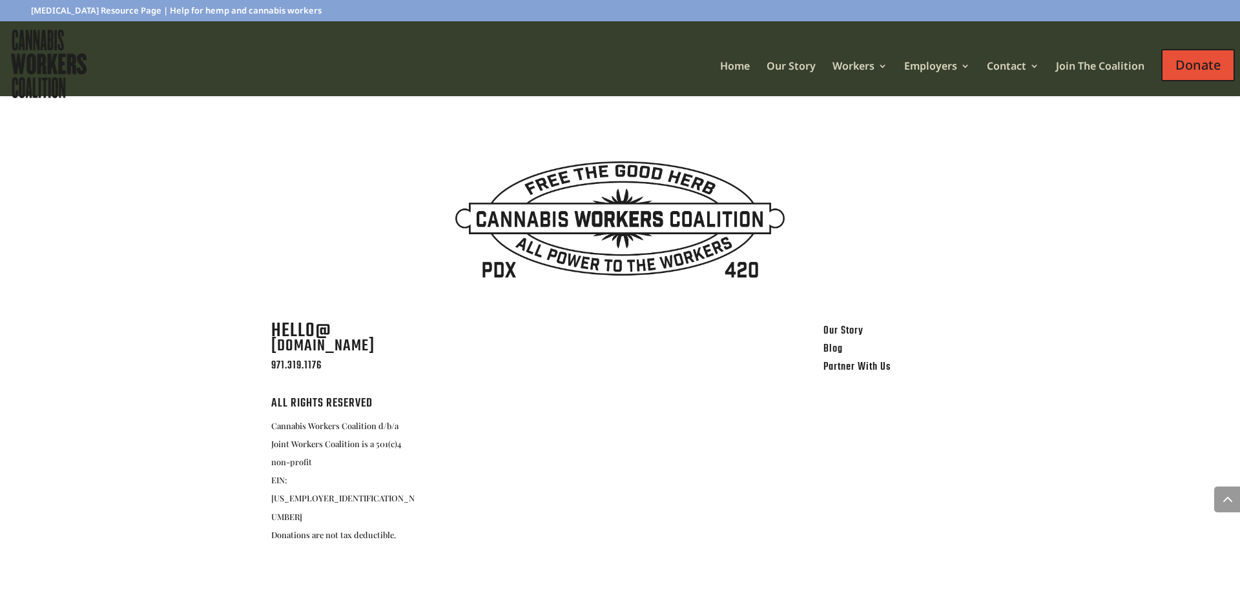
click at [838, 350] on link "Blog" at bounding box center [832, 349] width 19 height 17
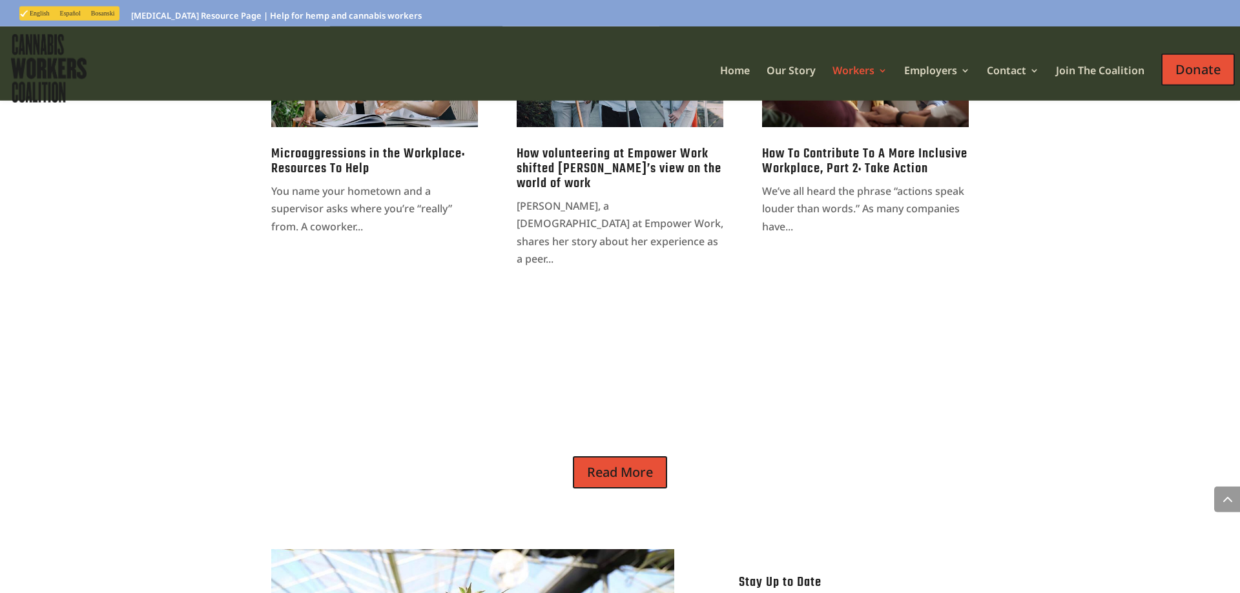
scroll to position [856, 0]
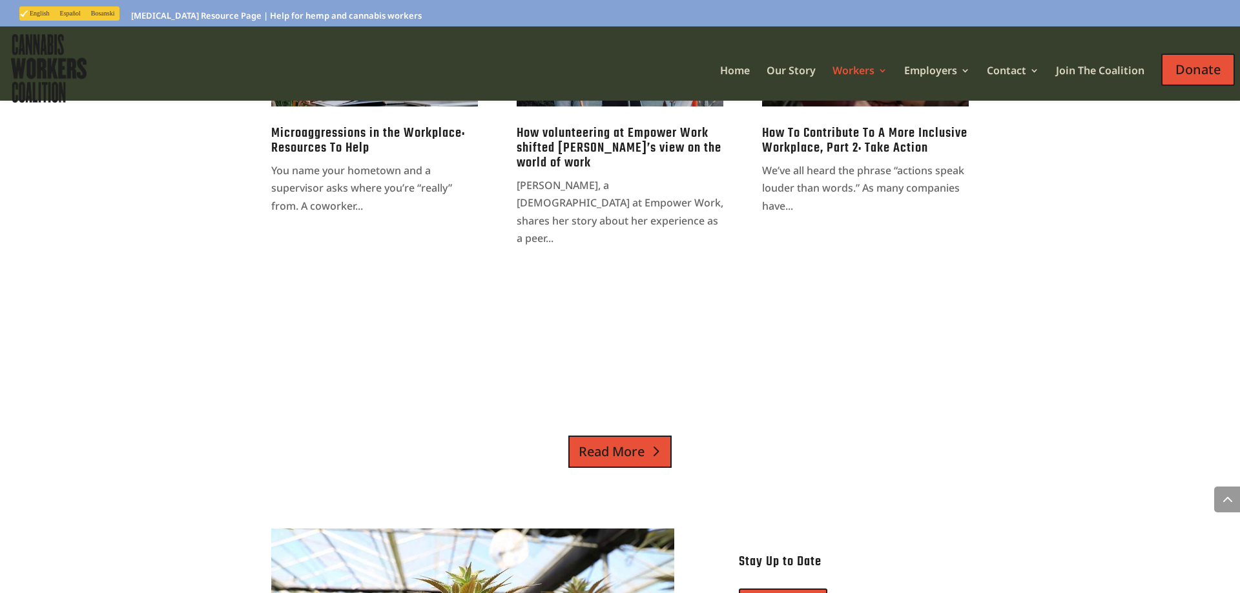
click at [628, 436] on link "Read More" at bounding box center [619, 452] width 103 height 32
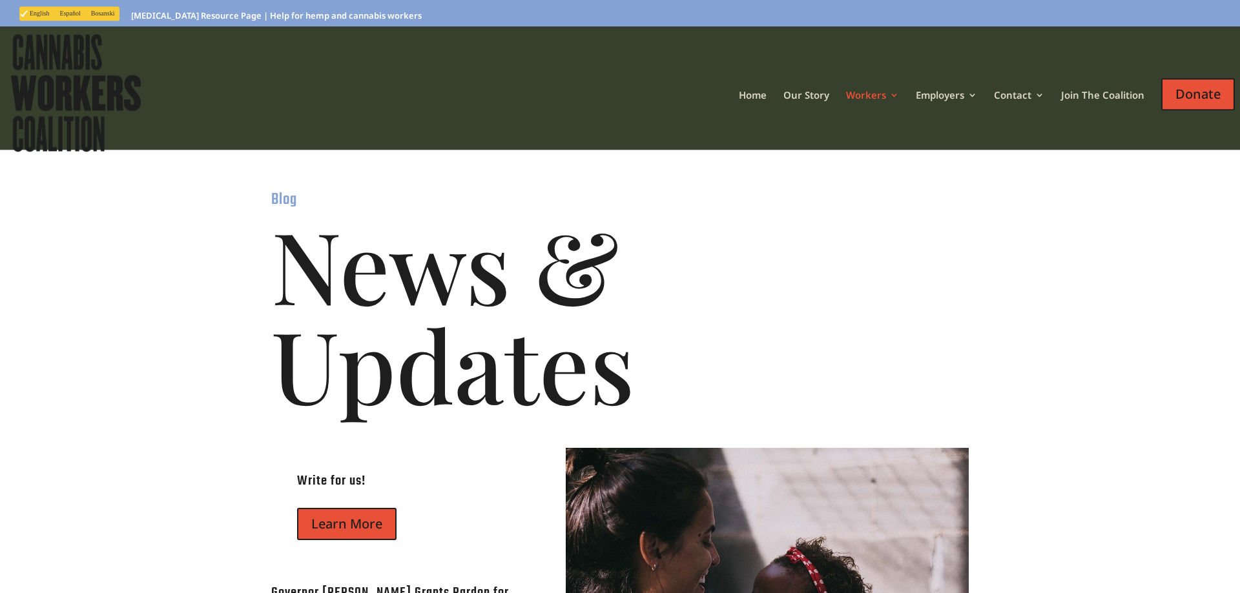
scroll to position [0, 0]
